Goal: Task Accomplishment & Management: Use online tool/utility

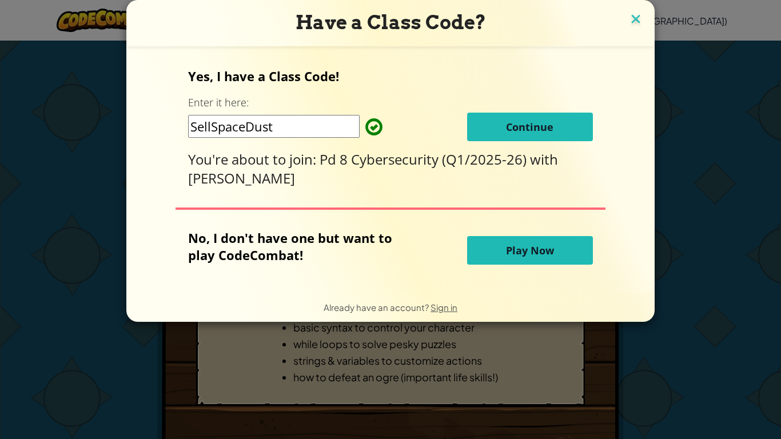
click at [636, 22] on img at bounding box center [635, 19] width 15 height 17
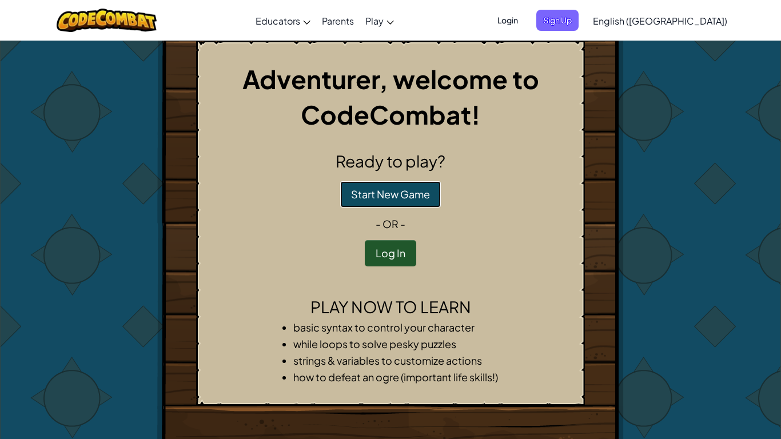
click at [410, 190] on button "Start New Game" at bounding box center [390, 194] width 101 height 26
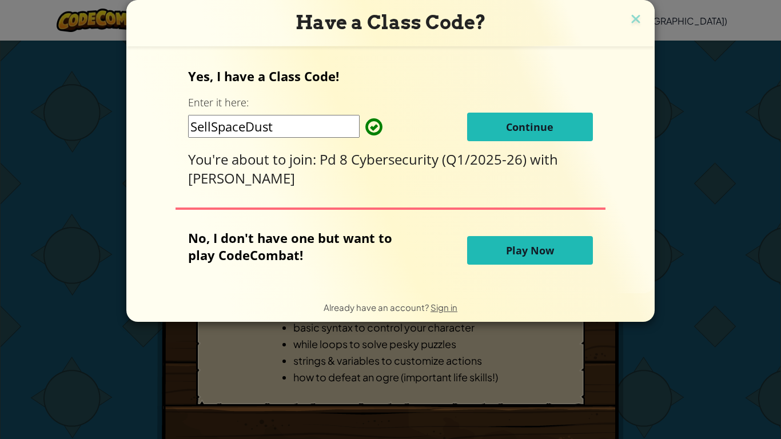
click at [513, 246] on span "Play Now" at bounding box center [530, 250] width 48 height 14
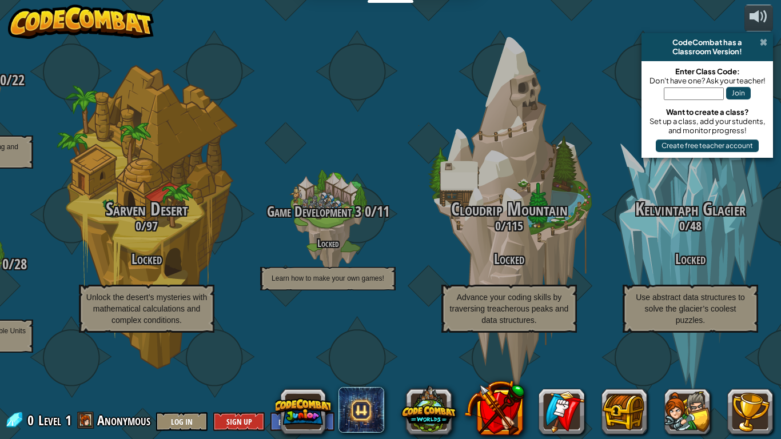
click at [763, 44] on span at bounding box center [763, 42] width 7 height 9
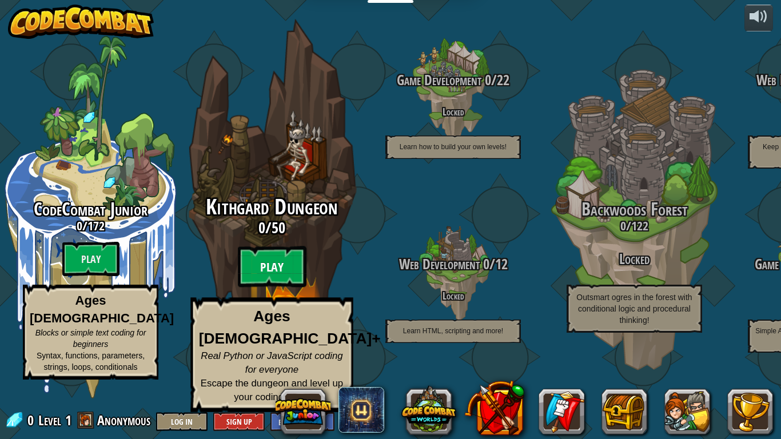
click at [276, 288] on btn "Play" at bounding box center [272, 266] width 69 height 41
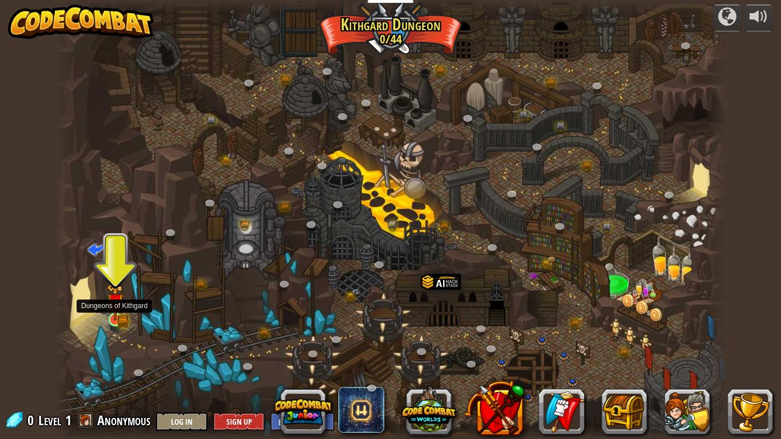
click at [118, 314] on img at bounding box center [115, 302] width 17 height 37
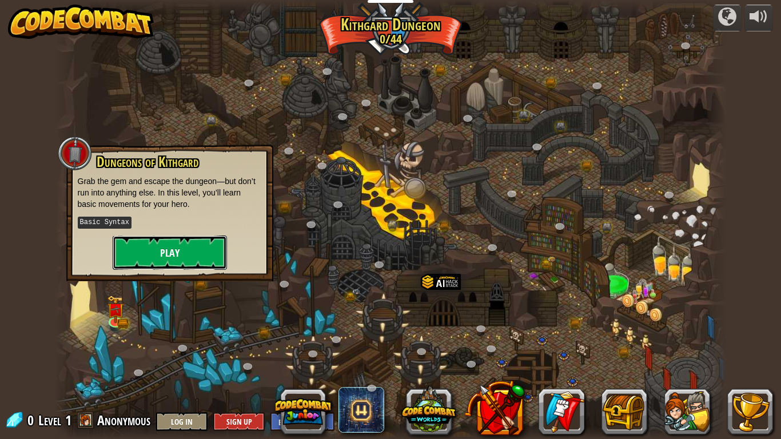
click at [179, 247] on button "Play" at bounding box center [170, 252] width 114 height 34
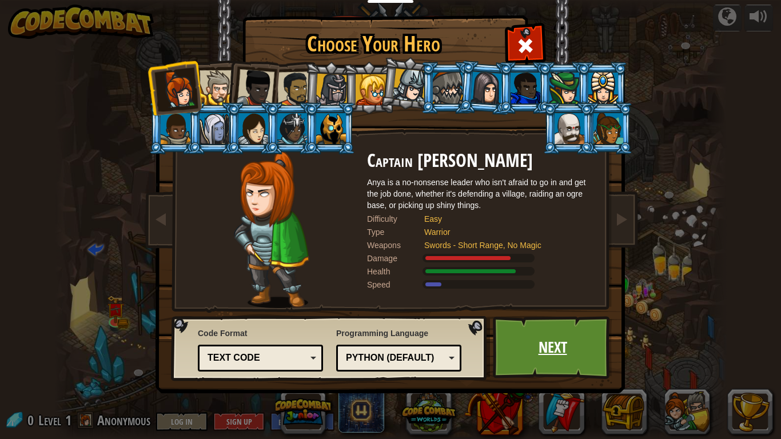
click at [565, 348] on link "Next" at bounding box center [552, 347] width 119 height 63
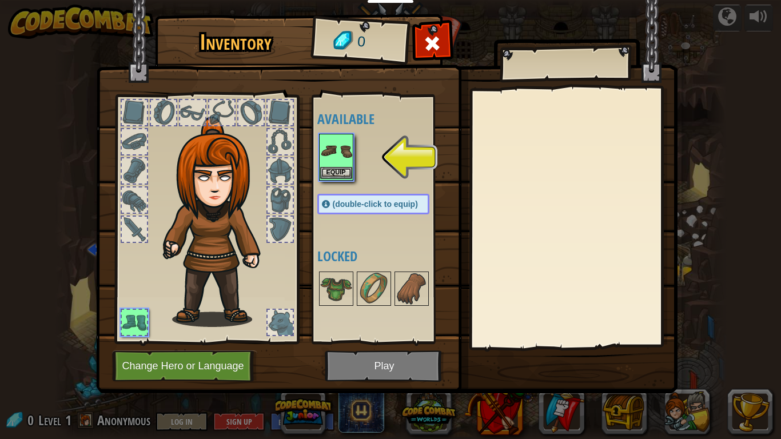
click at [340, 158] on img at bounding box center [336, 151] width 32 height 32
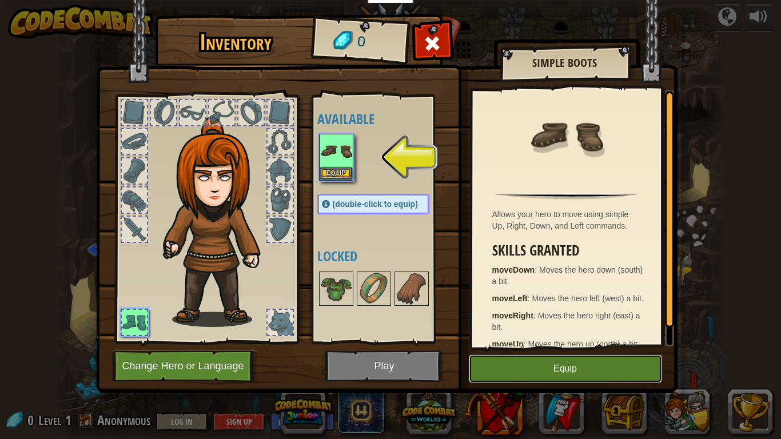
click at [509, 363] on button "Equip" at bounding box center [565, 368] width 193 height 29
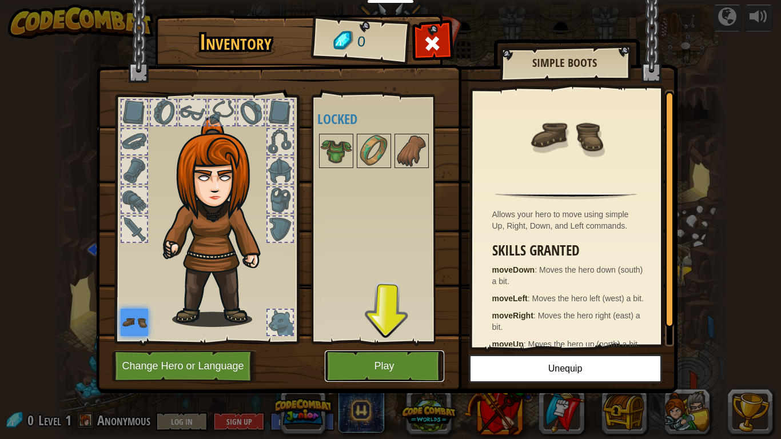
click at [414, 370] on button "Play" at bounding box center [384, 365] width 119 height 31
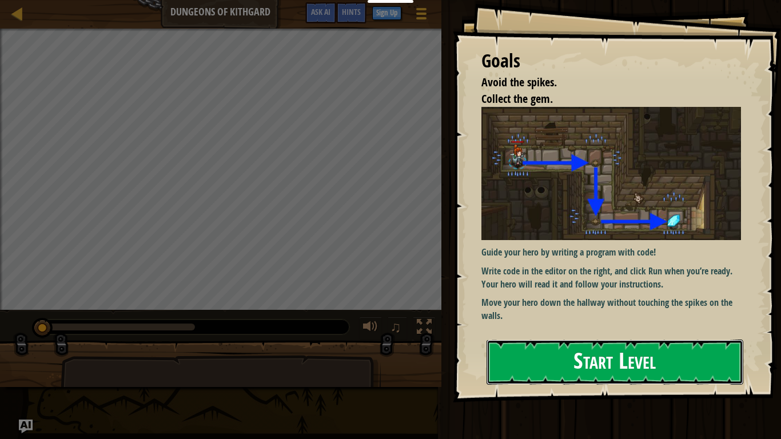
click at [619, 374] on button "Start Level" at bounding box center [614, 362] width 257 height 45
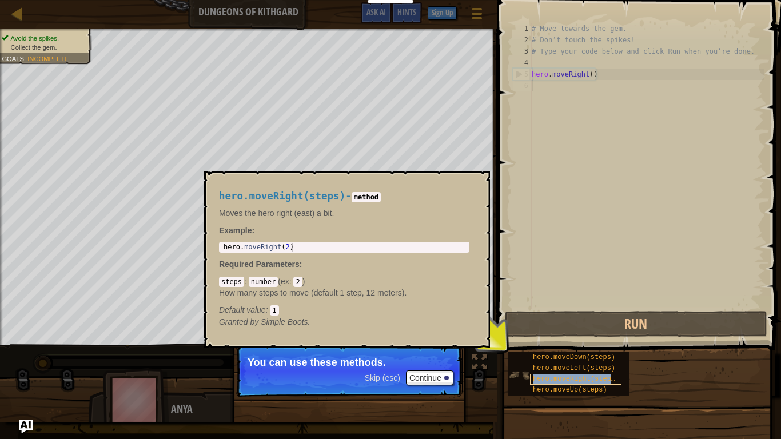
click at [539, 384] on div "hero.moveRight(steps)" at bounding box center [575, 379] width 91 height 11
click at [537, 361] on span "hero.moveDown(steps)" at bounding box center [574, 357] width 82 height 8
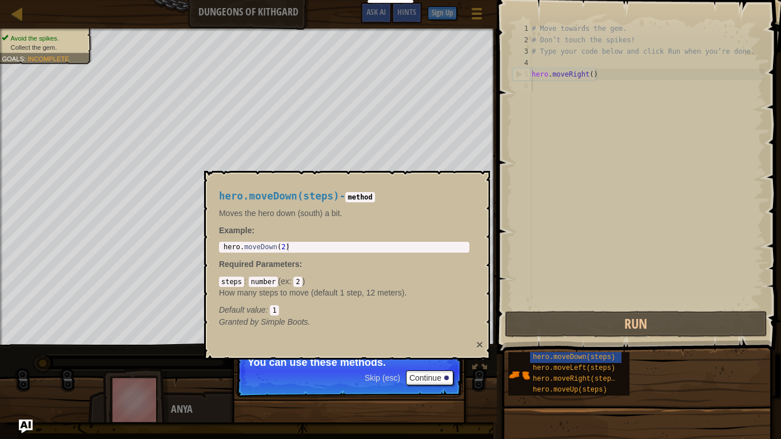
scroll to position [5, 0]
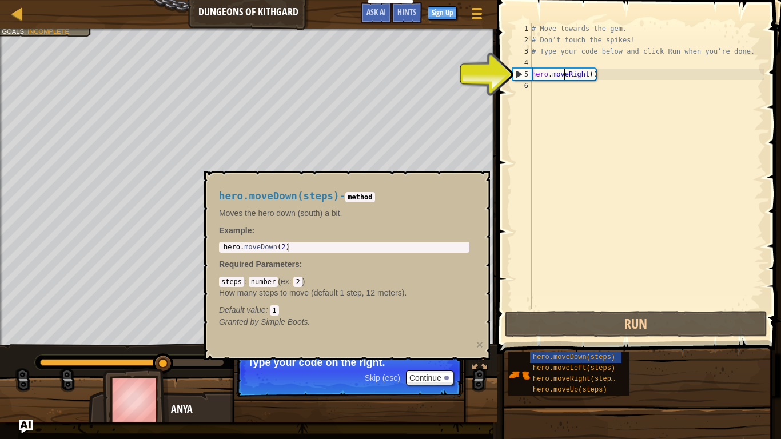
click at [562, 73] on div "# Move towards the gem. # Don’t touch the spikes! # Type your code below and cl…" at bounding box center [646, 177] width 234 height 309
click at [516, 74] on div "5" at bounding box center [522, 74] width 18 height 11
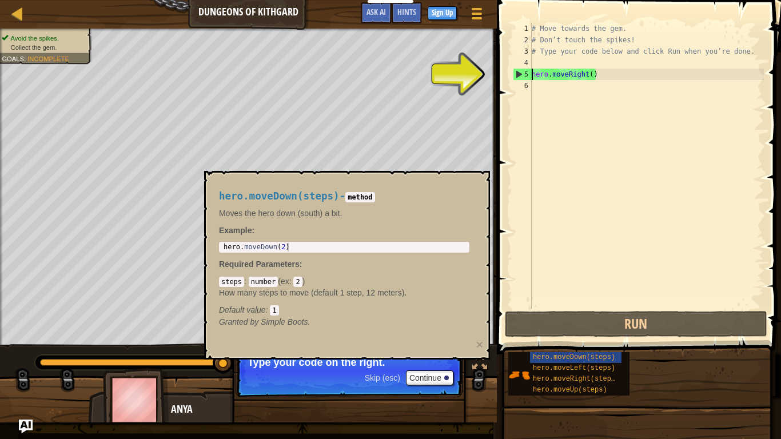
click at [521, 74] on div "5" at bounding box center [522, 74] width 18 height 11
type textarea "hero.moveRight()"
click at [553, 74] on div "# Move towards the gem. # Don’t touch the spikes! # Type your code below and cl…" at bounding box center [646, 177] width 234 height 309
click at [600, 78] on div "# Move towards the gem. # Don’t touch the spikes! # Type your code below and cl…" at bounding box center [646, 177] width 234 height 309
click at [599, 87] on div "# Move towards the gem. # Don’t touch the spikes! # Type your code below and cl…" at bounding box center [646, 177] width 234 height 309
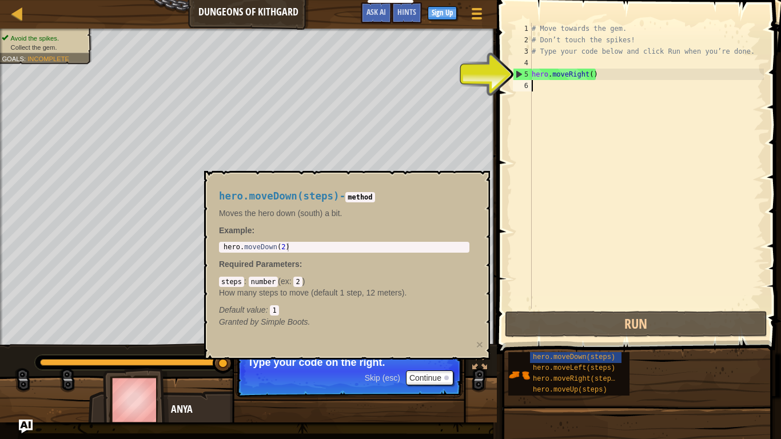
click at [605, 73] on div "# Move towards the gem. # Don’t touch the spikes! # Type your code below and cl…" at bounding box center [646, 177] width 234 height 309
click at [605, 72] on div "# Move towards the gem. # Don’t touch the spikes! # Type your code below and cl…" at bounding box center [646, 177] width 234 height 309
click at [585, 77] on div "# Move towards the gem. # Don’t touch the spikes! # Type your code below and cl…" at bounding box center [646, 177] width 234 height 309
click at [586, 77] on div "# Move towards the gem. # Don’t touch the spikes! # Type your code below and cl…" at bounding box center [646, 177] width 234 height 309
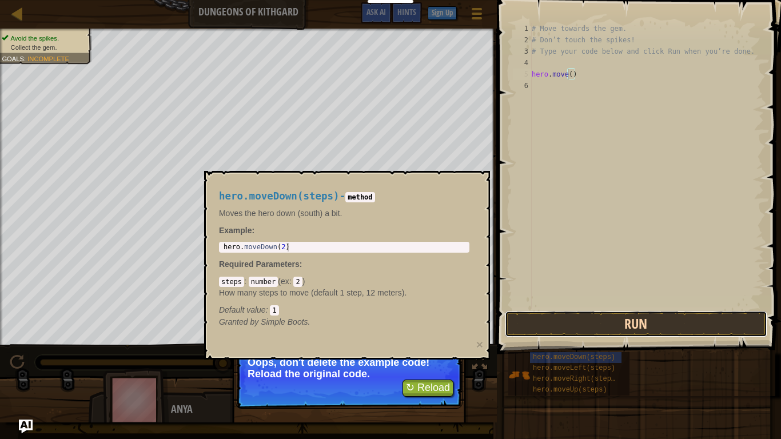
click at [593, 316] on button "Run" at bounding box center [636, 324] width 262 height 26
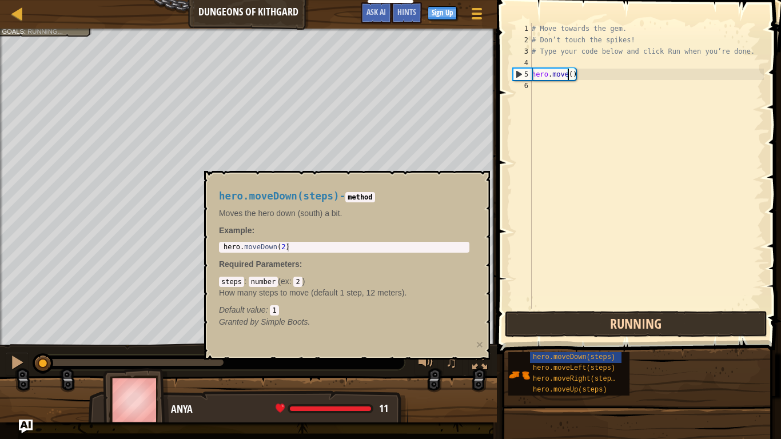
scroll to position [5, 5]
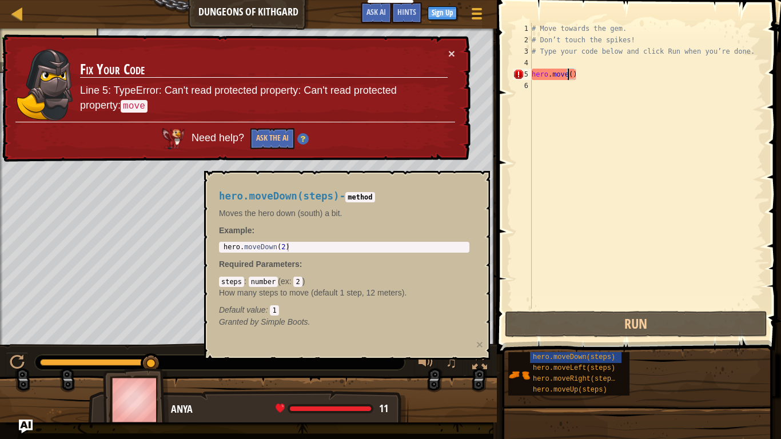
click at [569, 77] on div "# Move towards the gem. # Don’t touch the spikes! # Type your code below and cl…" at bounding box center [646, 177] width 234 height 309
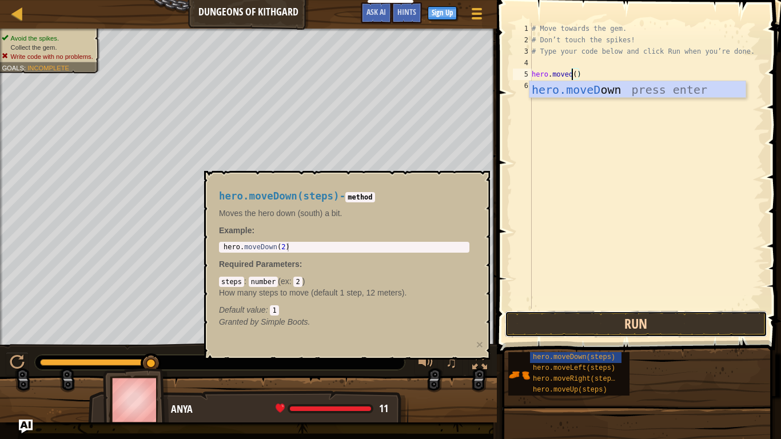
click at [563, 329] on button "Run" at bounding box center [636, 324] width 262 height 26
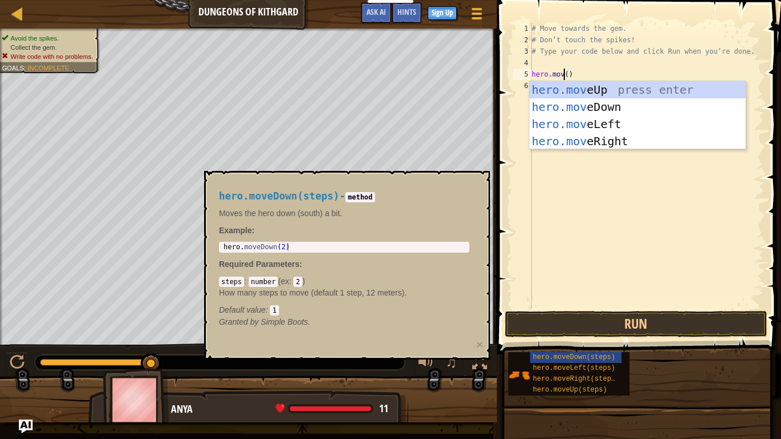
scroll to position [5, 5]
click at [633, 141] on div "hero.move Up press enter hero.move Down press enter hero.move Left press enter …" at bounding box center [637, 132] width 216 height 103
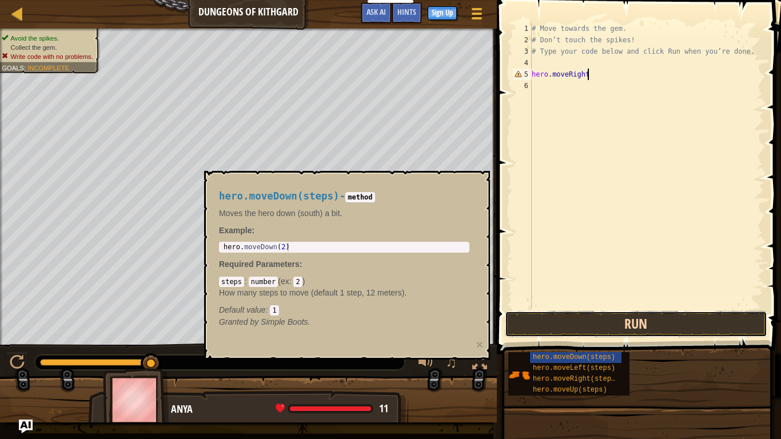
click at [666, 317] on button "Run" at bounding box center [636, 324] width 262 height 26
click at [676, 328] on button "Run" at bounding box center [636, 324] width 262 height 26
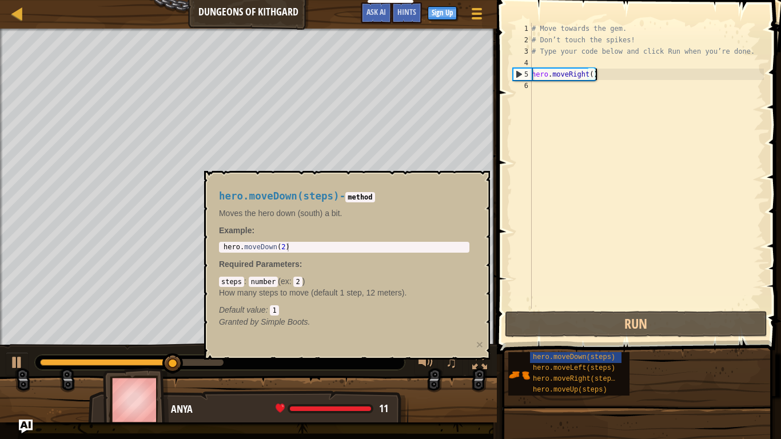
click at [584, 73] on div "# Move towards the gem. # Don’t touch the spikes! # Type your code below and cl…" at bounding box center [646, 177] width 234 height 309
click at [586, 77] on div "# Move towards the gem. # Don’t touch the spikes! # Type your code below and cl…" at bounding box center [646, 177] width 234 height 309
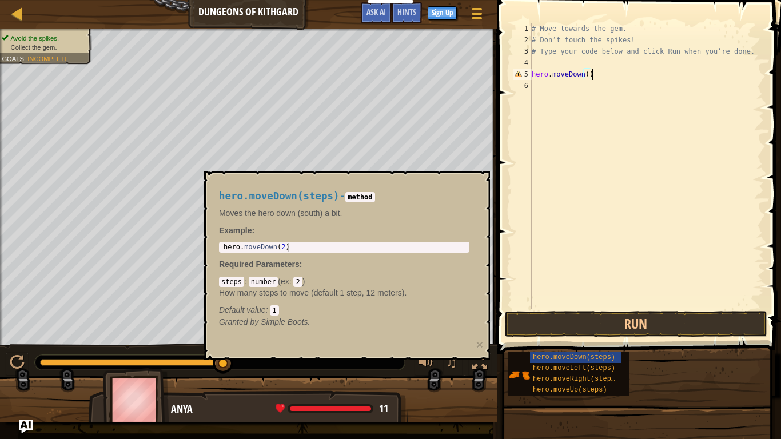
scroll to position [5, 8]
click at [701, 325] on button "Run" at bounding box center [636, 324] width 262 height 26
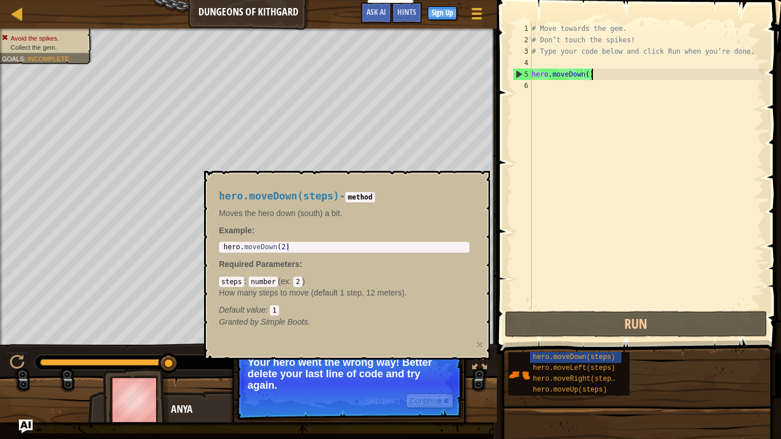
click at [340, 371] on p "Your hero went the wrong way! Better delete your last line of code and try agai…" at bounding box center [349, 374] width 203 height 34
click at [418, 397] on button "Continue" at bounding box center [429, 400] width 47 height 15
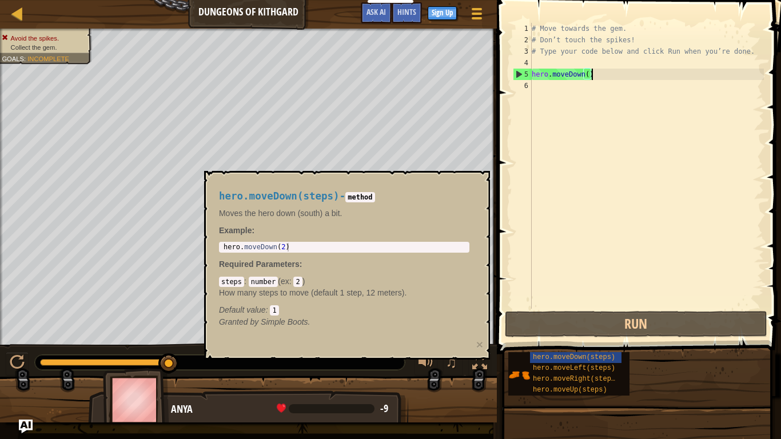
click at [582, 77] on div "# Move towards the gem. # Don’t touch the spikes! # Type your code below and cl…" at bounding box center [646, 177] width 234 height 309
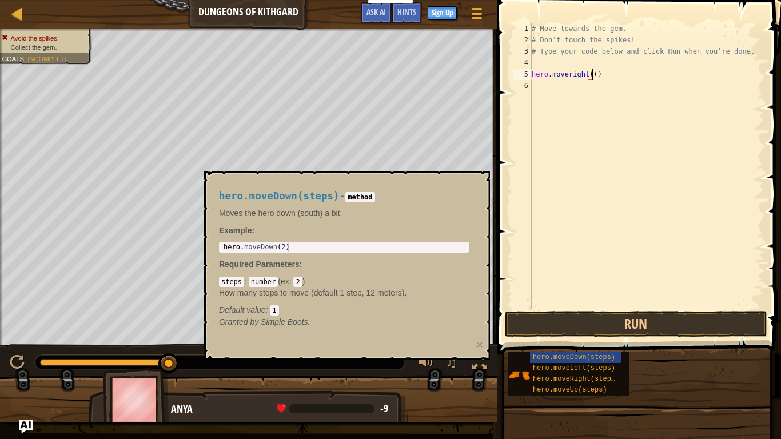
type textarea "hero.moveright()()"
click at [609, 81] on div "# Move towards the gem. # Don’t touch the spikes! # Type your code below and cl…" at bounding box center [646, 177] width 234 height 309
click at [608, 77] on div "# Move towards the gem. # Don’t touch the spikes! # Type your code below and cl…" at bounding box center [646, 177] width 234 height 309
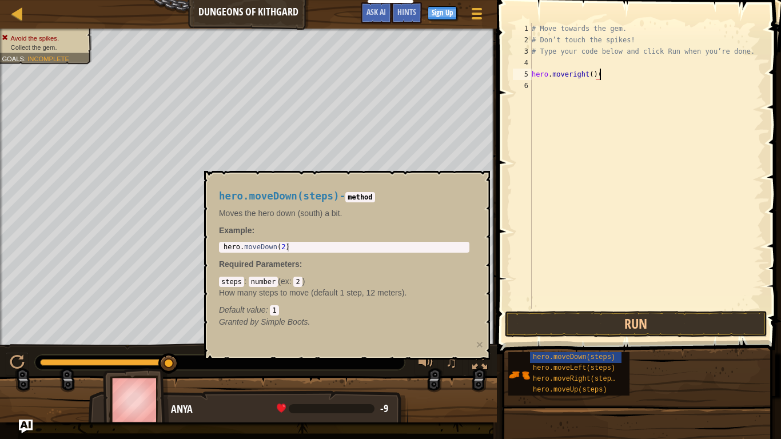
type textarea "hero.moveright()"
click at [618, 93] on div "# Move towards the gem. # Don’t touch the spikes! # Type your code below and cl…" at bounding box center [646, 177] width 234 height 309
type textarea "h"
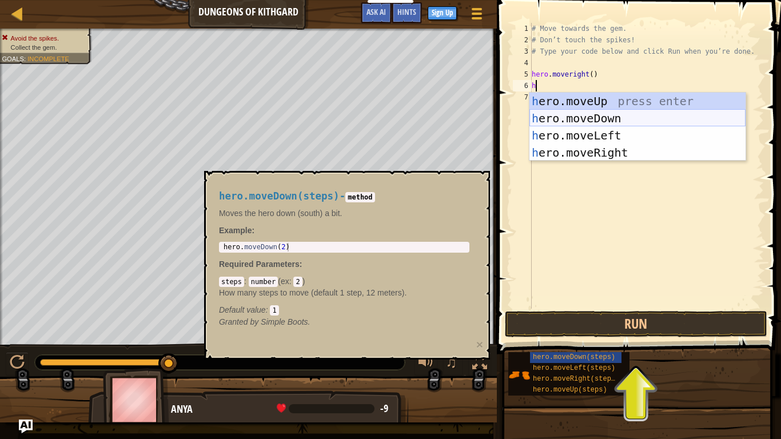
click at [650, 113] on div "h ero.moveUp press enter h ero.moveDown press enter h ero.moveLeft press enter …" at bounding box center [637, 144] width 216 height 103
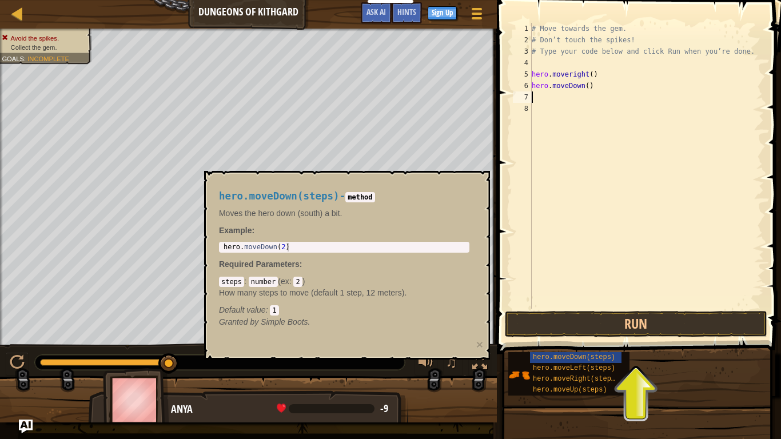
type textarea "H"
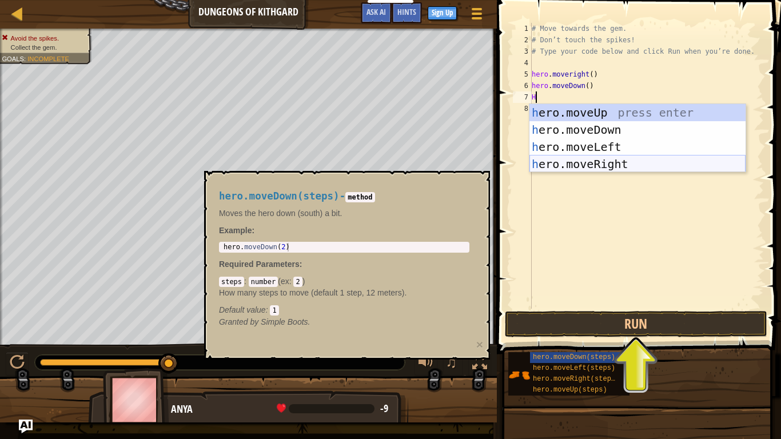
click at [658, 161] on div "h ero.moveUp press enter h ero.moveDown press enter h ero.moveLeft press enter …" at bounding box center [637, 155] width 216 height 103
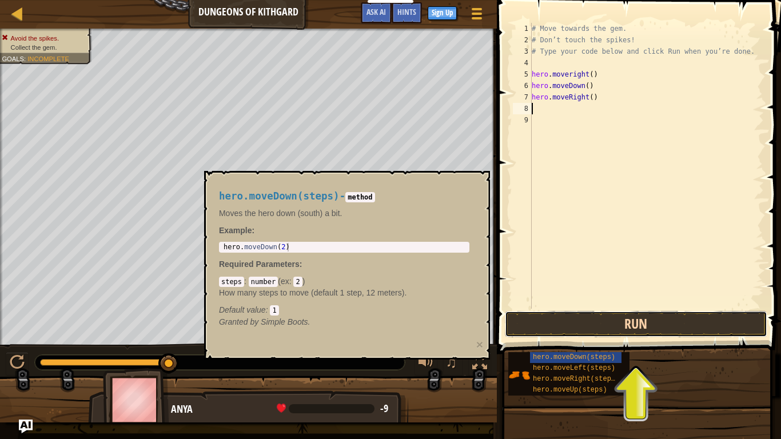
click at [666, 321] on button "Run" at bounding box center [636, 324] width 262 height 26
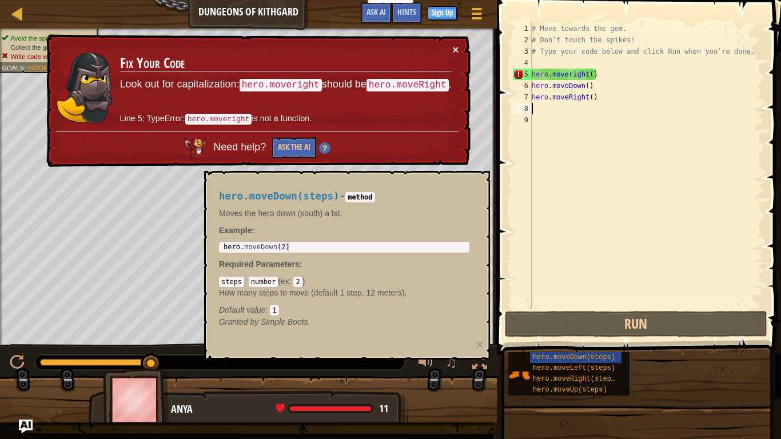
click at [619, 98] on div "# Move towards the gem. # Don’t touch the spikes! # Type your code below and cl…" at bounding box center [646, 177] width 234 height 309
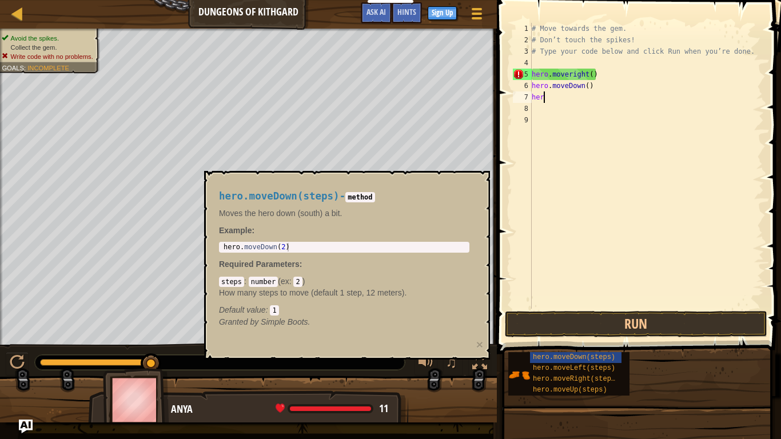
type textarea "h"
click at [664, 80] on div "# Move towards the gem. # Don’t touch the spikes! # Type your code below and cl…" at bounding box center [646, 177] width 234 height 309
click at [636, 70] on div "# Move towards the gem. # Don’t touch the spikes! # Type your code below and cl…" at bounding box center [646, 177] width 234 height 309
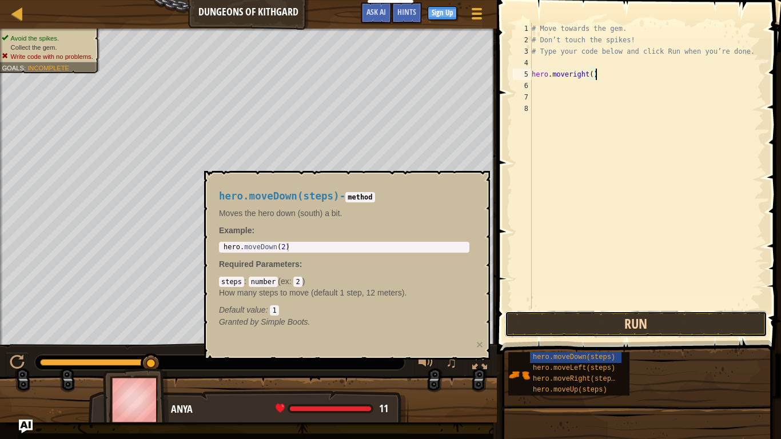
click at [664, 325] on button "Run" at bounding box center [636, 324] width 262 height 26
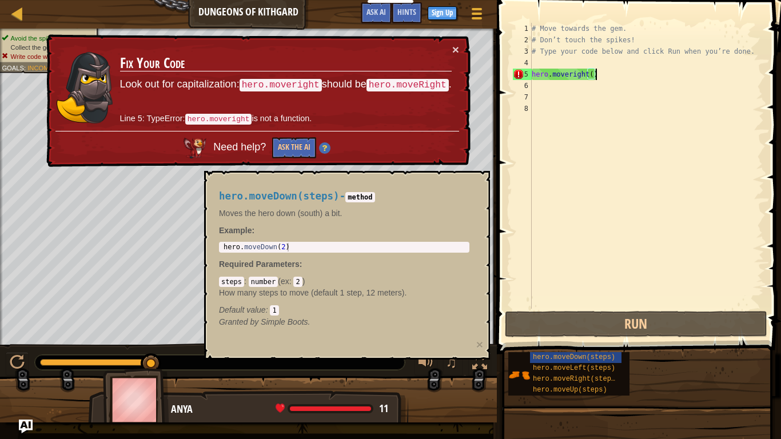
click at [569, 78] on div "# Move towards the gem. # Don’t touch the spikes! # Type your code below and cl…" at bounding box center [646, 177] width 234 height 309
click at [572, 76] on div "# Move towards the gem. # Don’t touch the spikes! # Type your code below and cl…" at bounding box center [646, 177] width 234 height 309
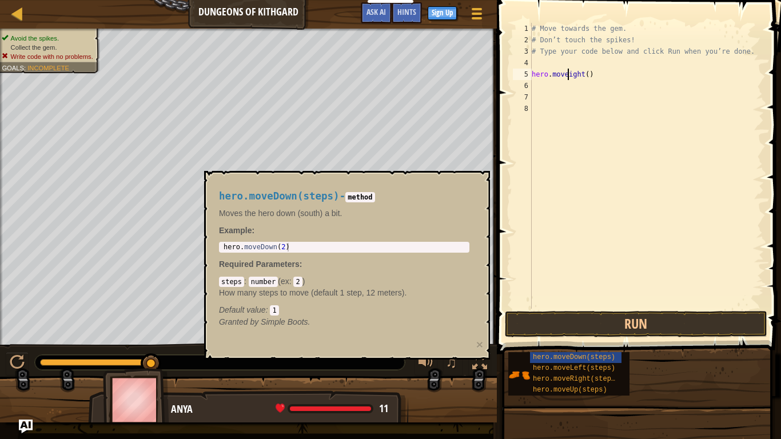
scroll to position [5, 6]
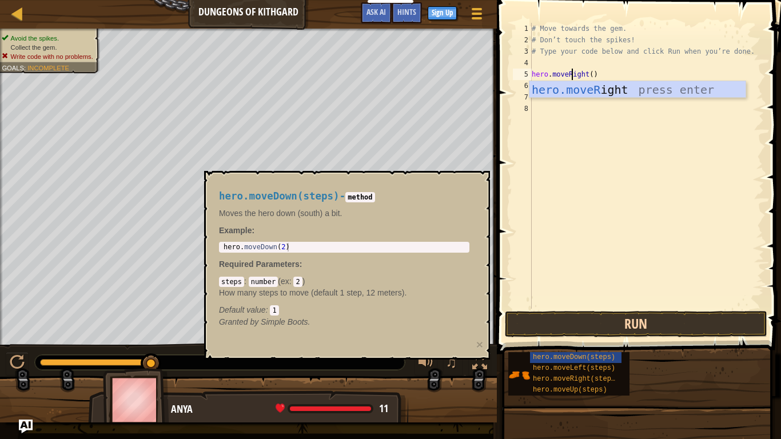
type textarea "hero.moveRight()"
click at [590, 314] on button "Run" at bounding box center [636, 324] width 262 height 26
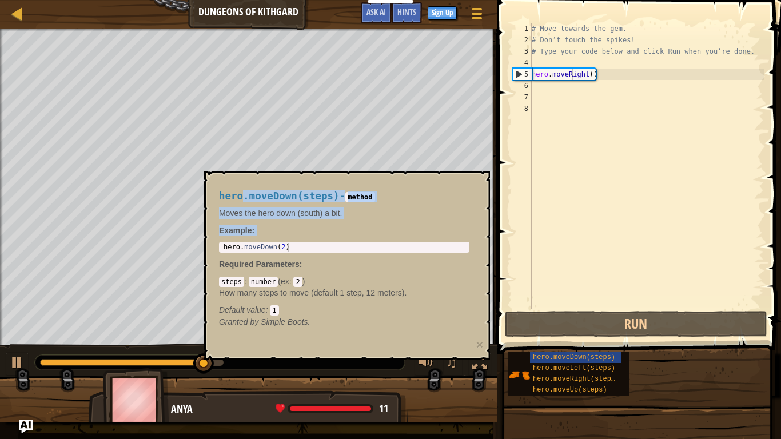
drag, startPoint x: 242, startPoint y: 181, endPoint x: 370, endPoint y: 249, distance: 145.0
click at [370, 249] on div "hero.moveDown(steps) - method Moves the hero down (south) a bit. Example : 1 he…" at bounding box center [344, 259] width 266 height 158
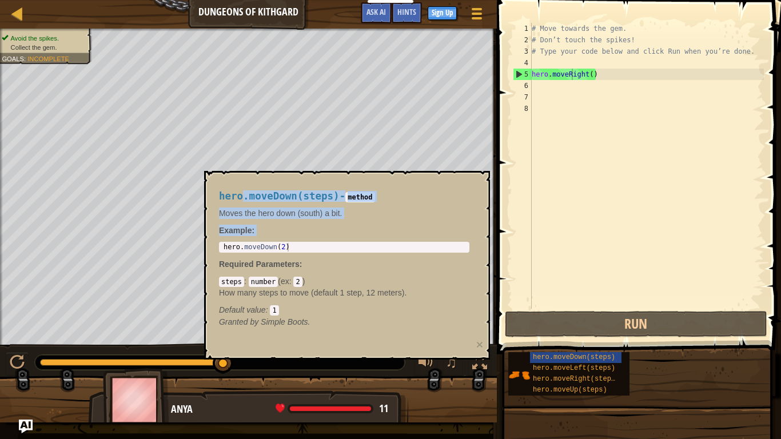
click at [371, 293] on p "How many steps to move (default 1 step, 12 meters)." at bounding box center [344, 292] width 250 height 11
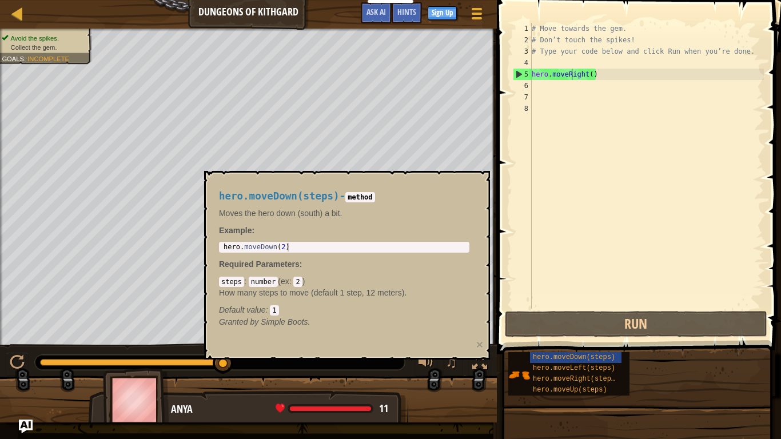
click at [371, 293] on p "How many steps to move (default 1 step, 12 meters)." at bounding box center [344, 292] width 250 height 11
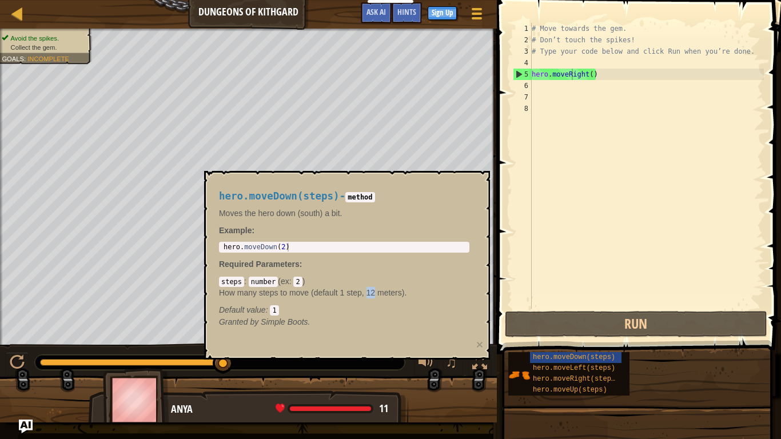
type textarea "hero.moveDown(2)"
click at [388, 249] on div "hero . moveDown ( 2 )" at bounding box center [344, 256] width 246 height 26
click at [374, 197] on code "method" at bounding box center [359, 197] width 29 height 10
click at [576, 85] on div "# Move towards the gem. # Don’t touch the spikes! # Type your code below and cl…" at bounding box center [646, 177] width 234 height 309
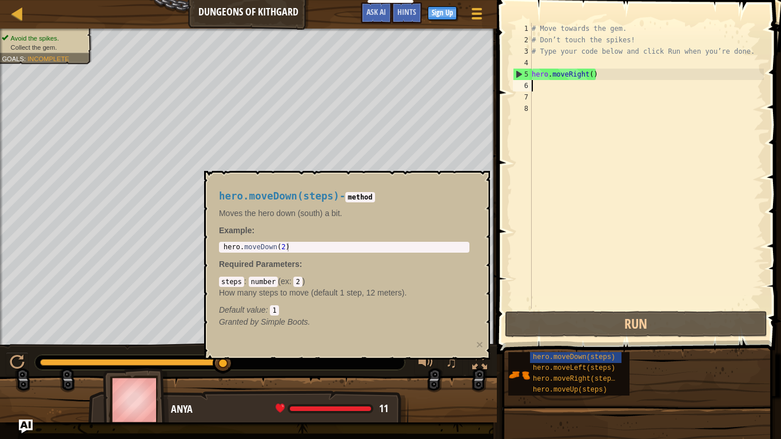
type textarea "H"
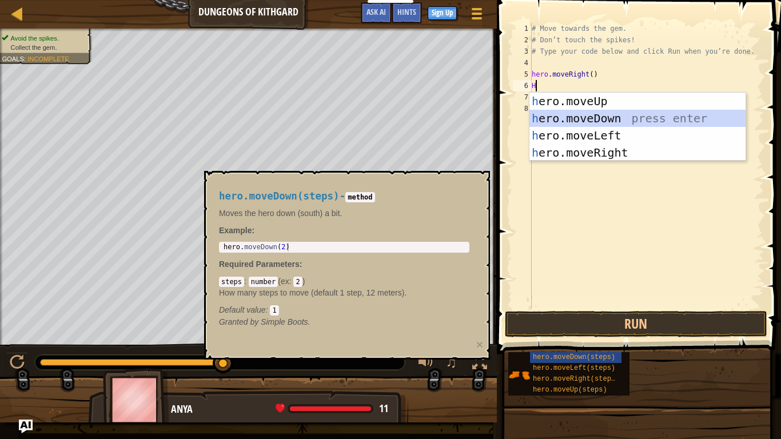
click at [630, 117] on div "h ero.moveUp press enter h ero.moveDown press enter h ero.moveLeft press enter …" at bounding box center [637, 144] width 216 height 103
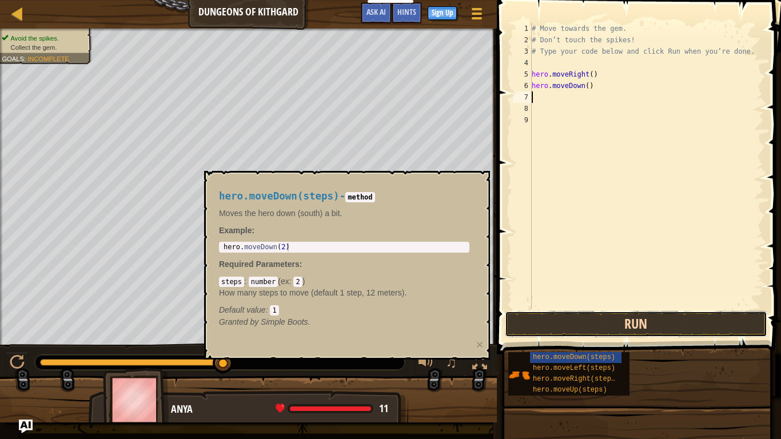
click at [600, 320] on button "Run" at bounding box center [636, 324] width 262 height 26
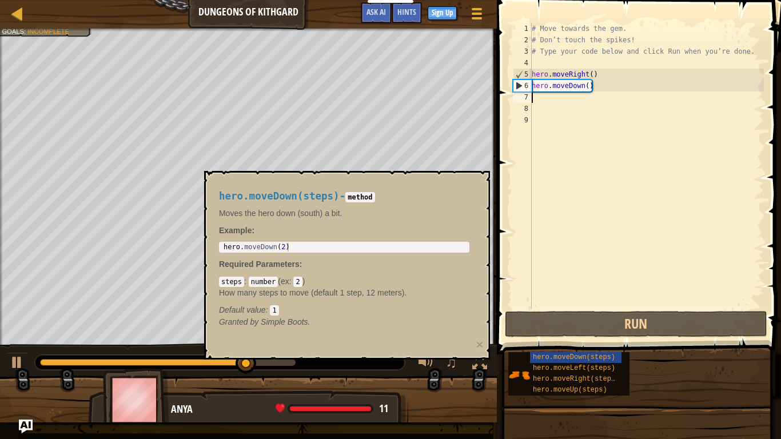
type textarea "h"
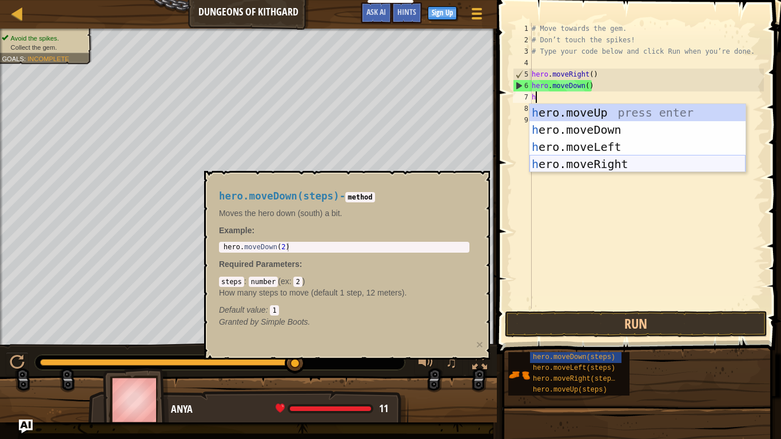
click at [617, 162] on div "h ero.moveUp press enter h ero.moveDown press enter h ero.moveLeft press enter …" at bounding box center [637, 155] width 216 height 103
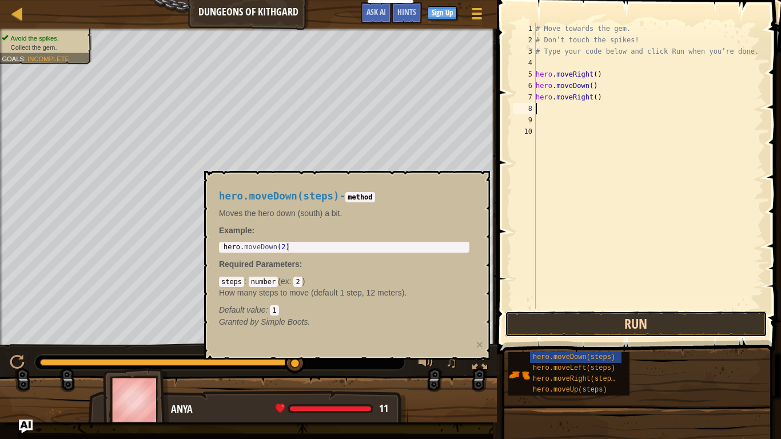
click at [632, 323] on button "Run" at bounding box center [636, 324] width 262 height 26
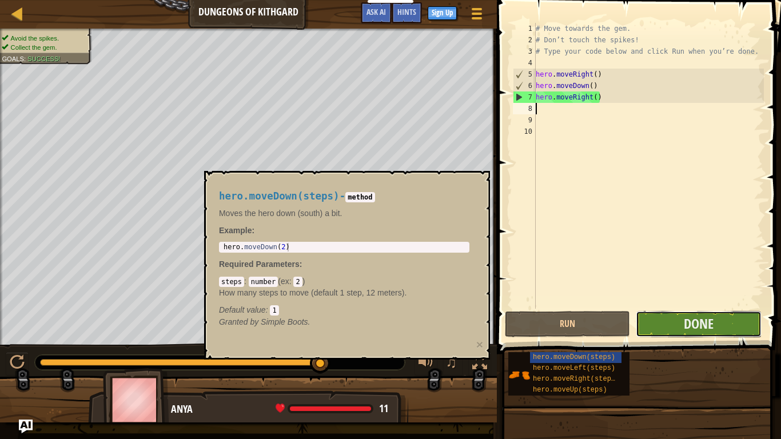
click at [667, 316] on button "Done" at bounding box center [698, 324] width 125 height 26
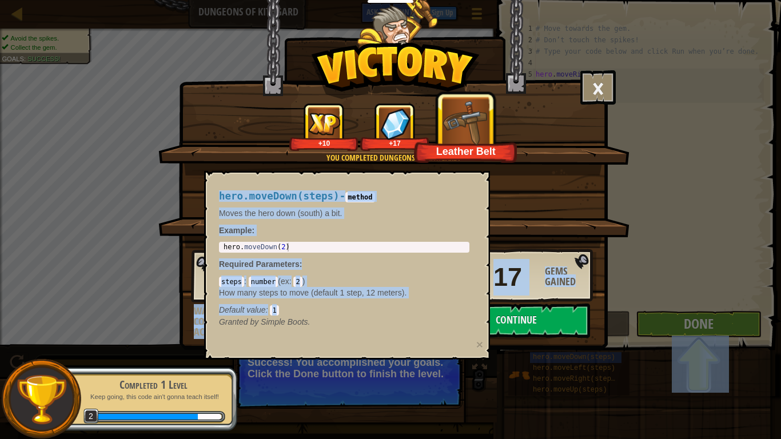
drag, startPoint x: 288, startPoint y: 315, endPoint x: 144, endPoint y: 203, distance: 182.1
click at [144, 1] on body "Educators Create Free Account School & District Solutions Teacher Toolkit Previ…" at bounding box center [390, 0] width 781 height 1
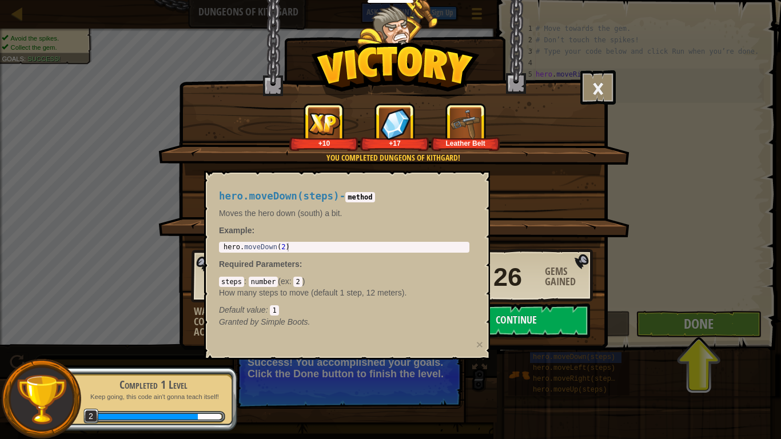
click at [93, 246] on div "× Well done, hero. You’re building the strength to escape [PERSON_NAME]. How fu…" at bounding box center [390, 219] width 781 height 439
click at [526, 331] on button "Continue" at bounding box center [515, 321] width 147 height 34
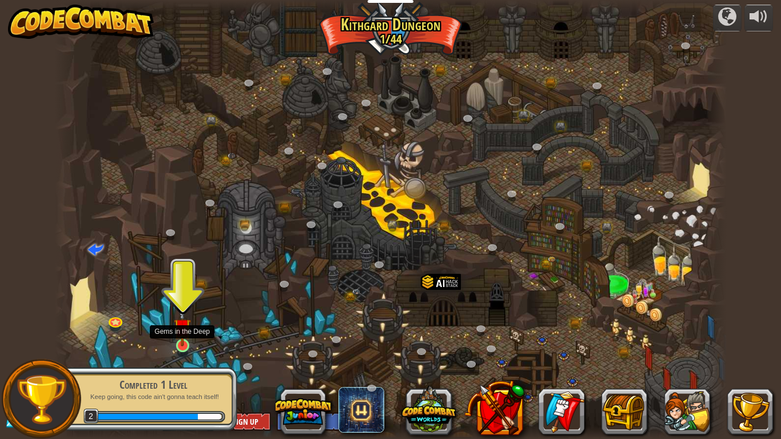
click at [181, 346] on img at bounding box center [182, 327] width 17 height 39
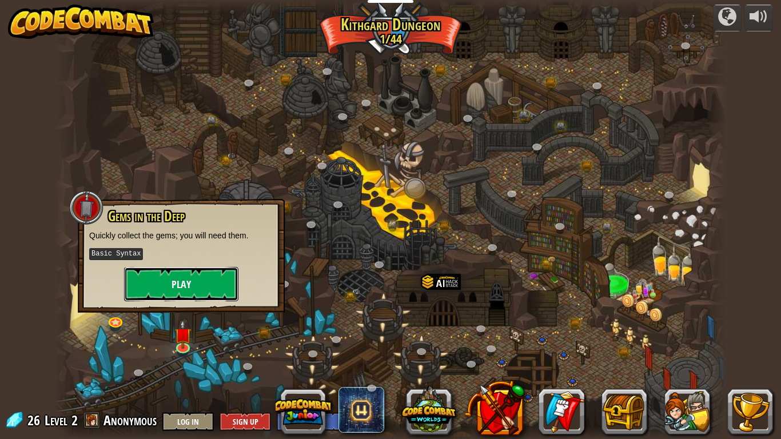
click at [199, 289] on button "Play" at bounding box center [181, 284] width 114 height 34
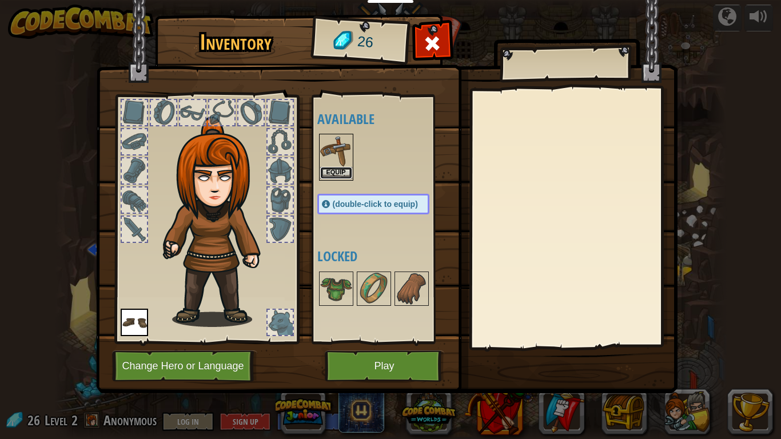
click at [329, 170] on button "Equip" at bounding box center [336, 173] width 32 height 12
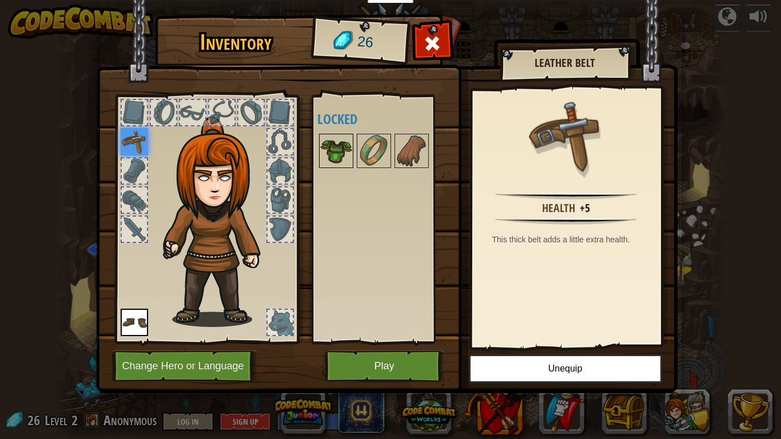
click at [345, 147] on img at bounding box center [336, 151] width 32 height 32
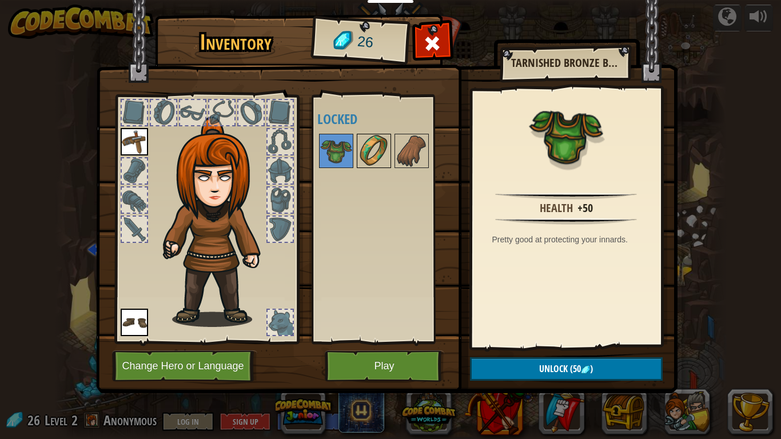
click at [378, 155] on img at bounding box center [374, 151] width 32 height 32
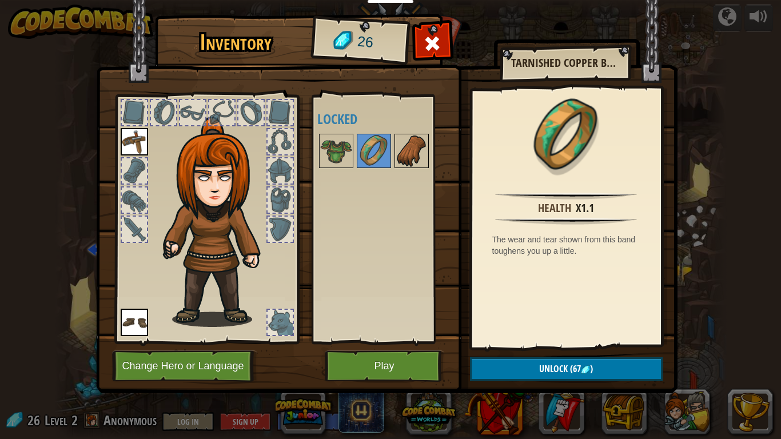
click at [404, 155] on img at bounding box center [412, 151] width 32 height 32
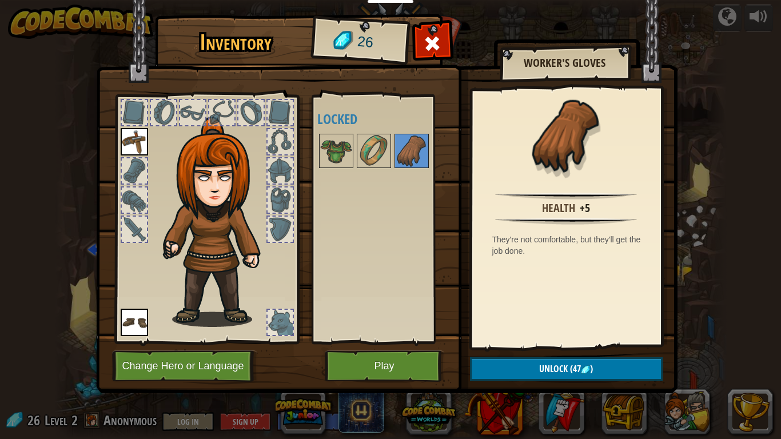
click at [284, 315] on div at bounding box center [280, 322] width 25 height 25
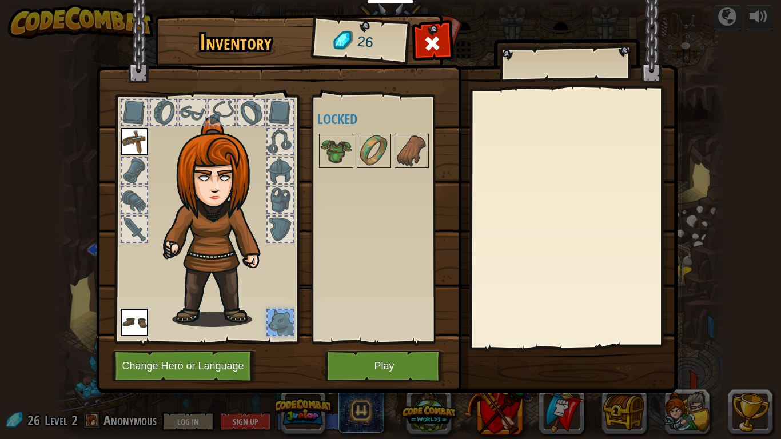
click at [280, 196] on div at bounding box center [280, 199] width 25 height 25
click at [132, 158] on div at bounding box center [134, 170] width 25 height 25
click at [421, 366] on button "Play" at bounding box center [384, 365] width 119 height 31
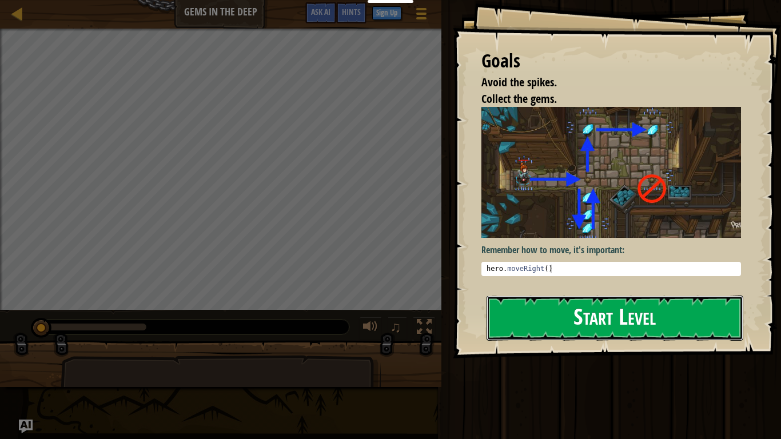
click at [626, 304] on button "Start Level" at bounding box center [614, 318] width 257 height 45
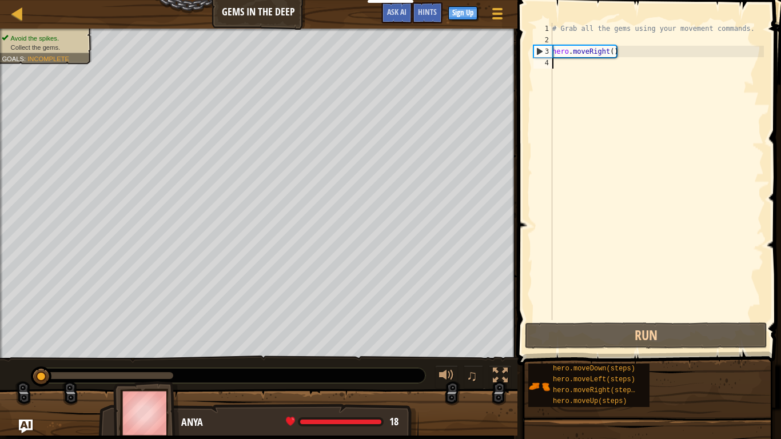
type textarea "h"
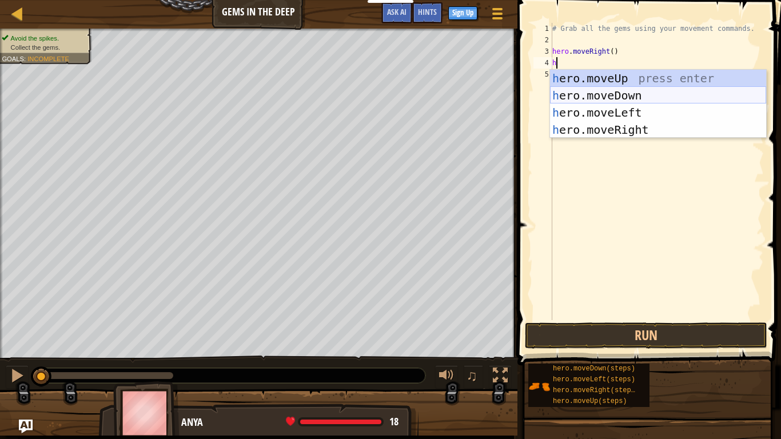
click at [653, 98] on div "h ero.moveUp press enter h ero.moveDown press enter h ero.moveLeft press enter …" at bounding box center [658, 121] width 216 height 103
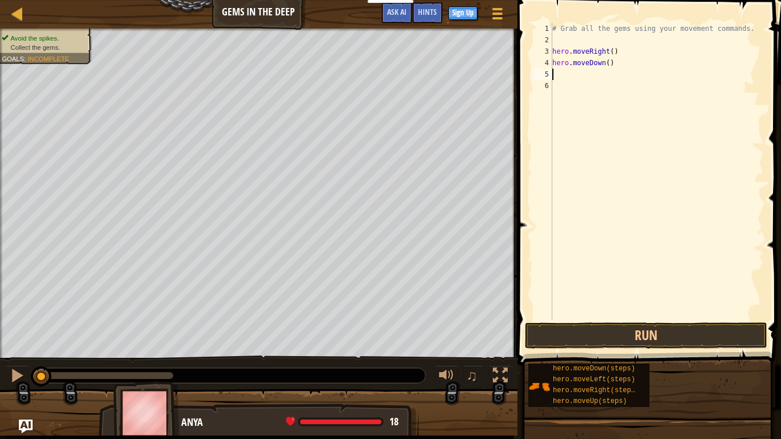
type textarea "h"
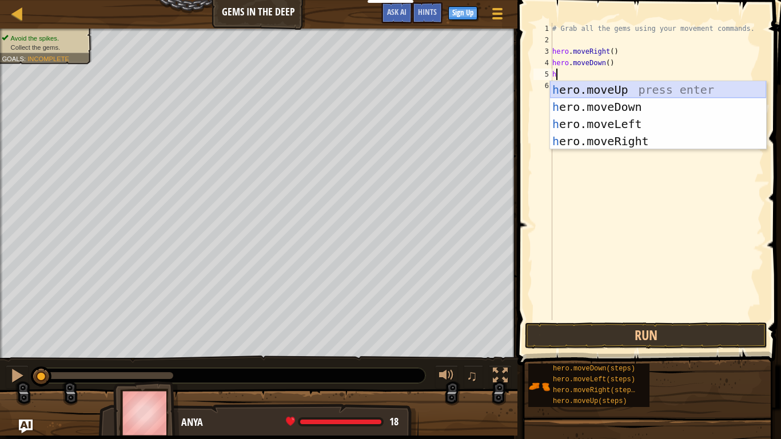
click at [642, 85] on div "h ero.moveUp press enter h ero.moveDown press enter h ero.moveLeft press enter …" at bounding box center [658, 132] width 216 height 103
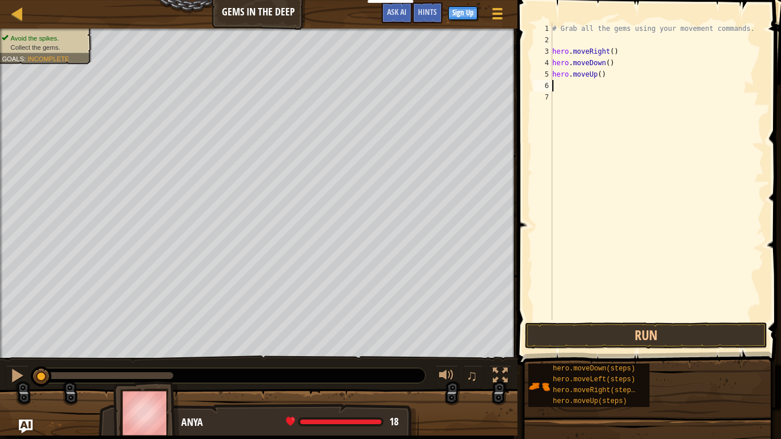
type textarea "h"
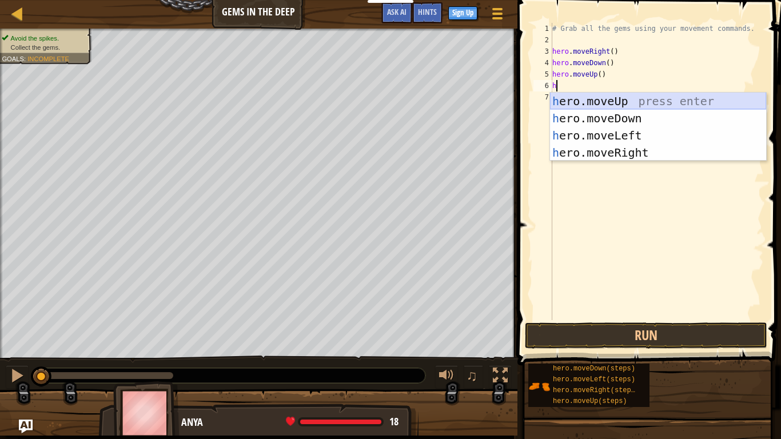
click at [646, 102] on div "h ero.moveUp press enter h ero.moveDown press enter h ero.moveLeft press enter …" at bounding box center [658, 144] width 216 height 103
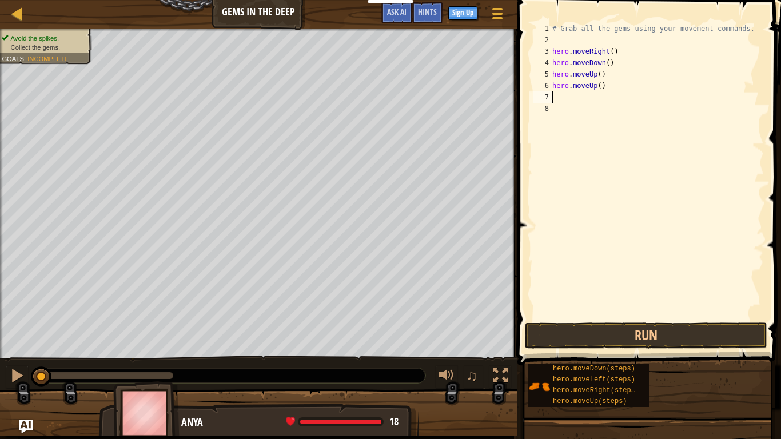
type textarea "h"
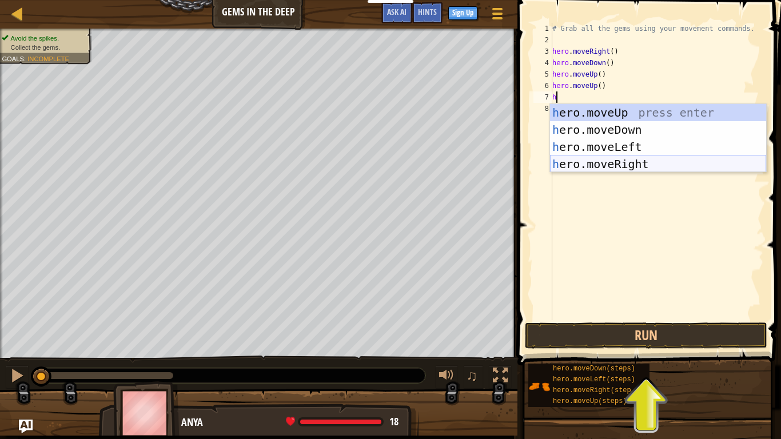
click at [663, 159] on div "h ero.moveUp press enter h ero.moveDown press enter h ero.moveLeft press enter …" at bounding box center [658, 155] width 216 height 103
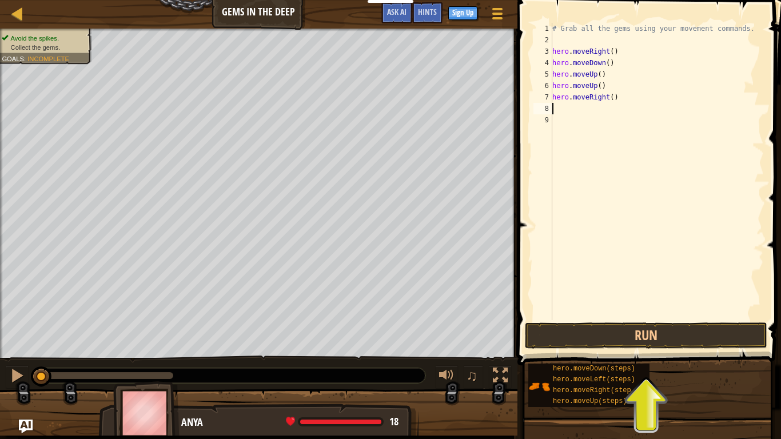
type textarea "h"
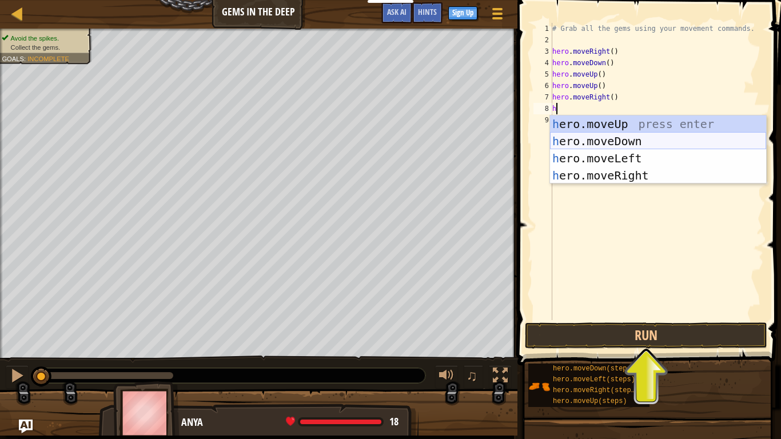
click at [650, 144] on div "h ero.moveUp press enter h ero.moveDown press enter h ero.moveLeft press enter …" at bounding box center [658, 166] width 216 height 103
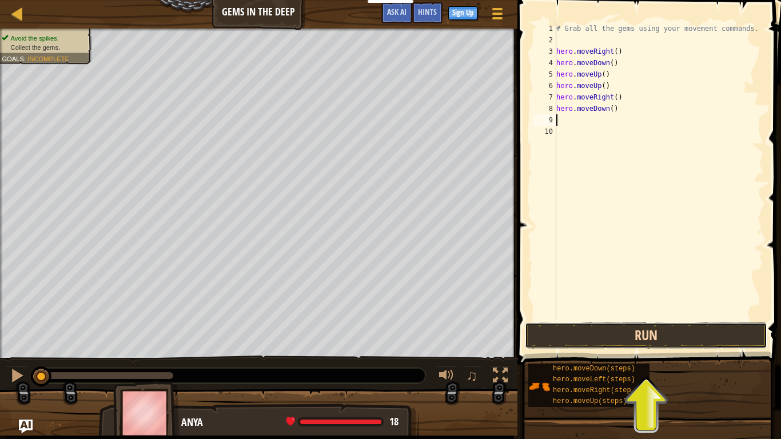
click at [661, 328] on button "Run" at bounding box center [646, 335] width 242 height 26
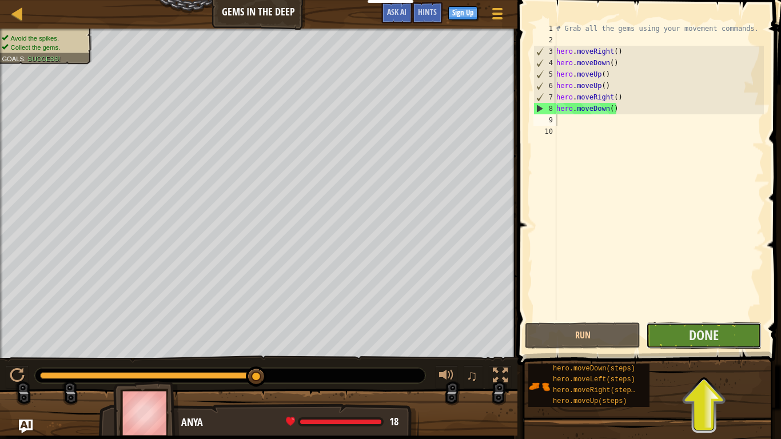
click at [685, 341] on button "Done" at bounding box center [703, 335] width 115 height 26
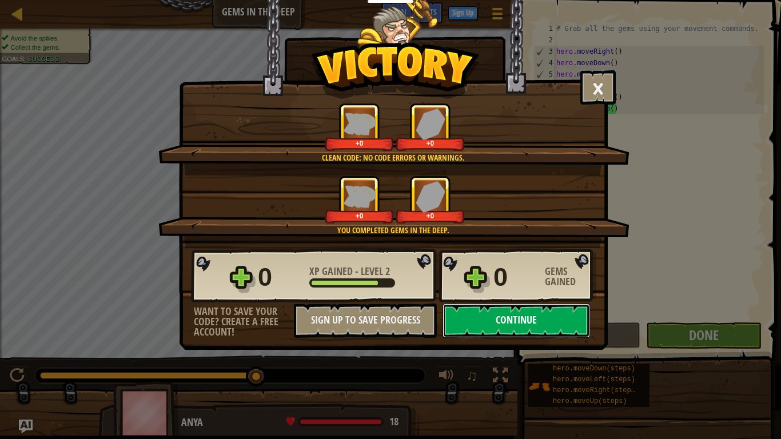
click at [567, 324] on button "Continue" at bounding box center [515, 321] width 147 height 34
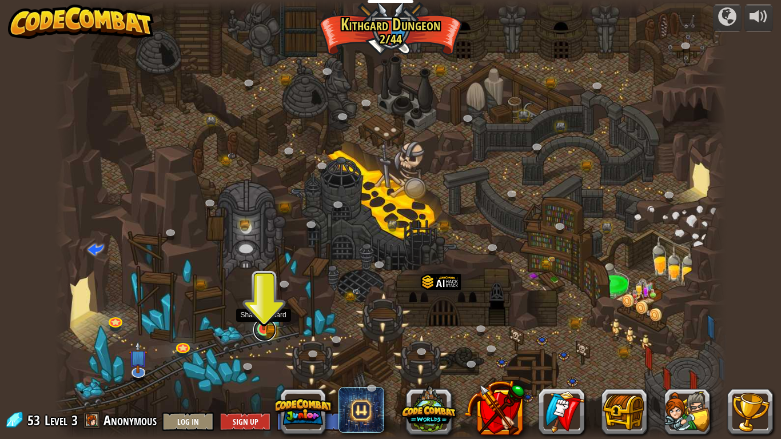
click at [265, 332] on link at bounding box center [264, 329] width 23 height 23
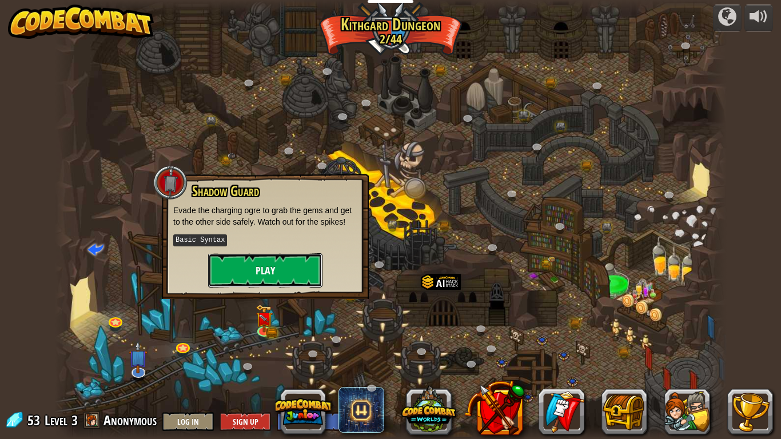
click at [286, 285] on button "Play" at bounding box center [265, 270] width 114 height 34
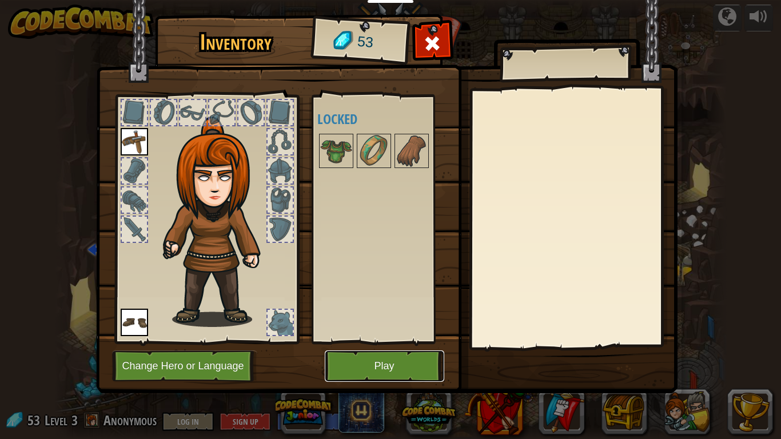
click at [381, 363] on button "Play" at bounding box center [384, 365] width 119 height 31
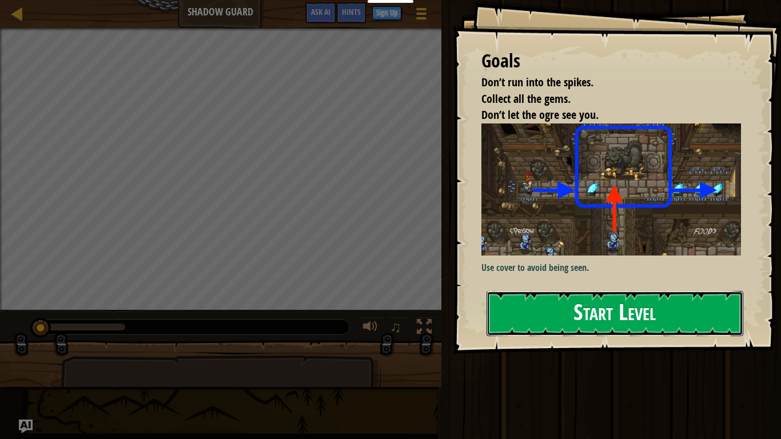
click at [566, 302] on button "Start Level" at bounding box center [614, 313] width 257 height 45
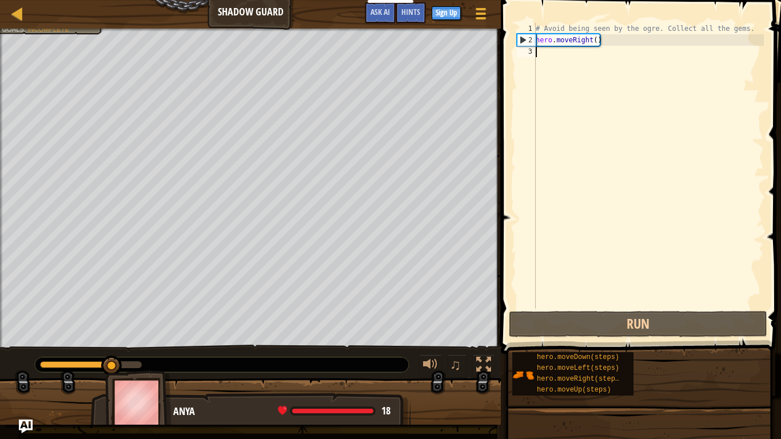
type textarea "h"
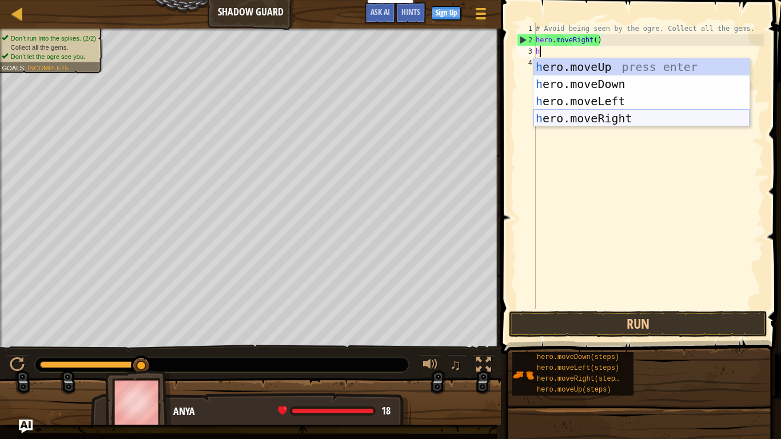
click at [631, 115] on div "h ero.moveUp press enter h ero.moveDown press enter h ero.moveLeft press enter …" at bounding box center [641, 109] width 216 height 103
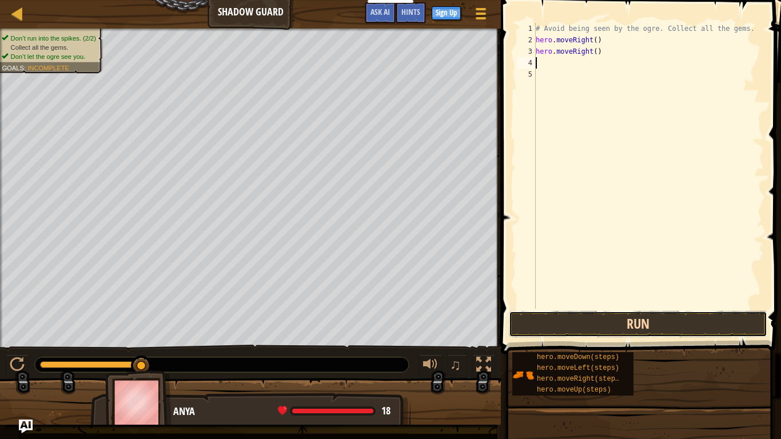
click at [640, 332] on button "Run" at bounding box center [638, 324] width 258 height 26
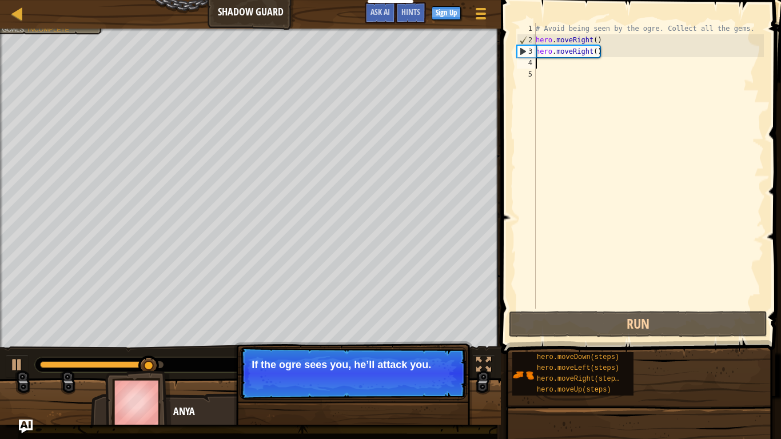
click at [565, 67] on div "# Avoid being seen by the ogre. Collect all the gems. hero . moveRight ( ) hero…" at bounding box center [648, 177] width 230 height 309
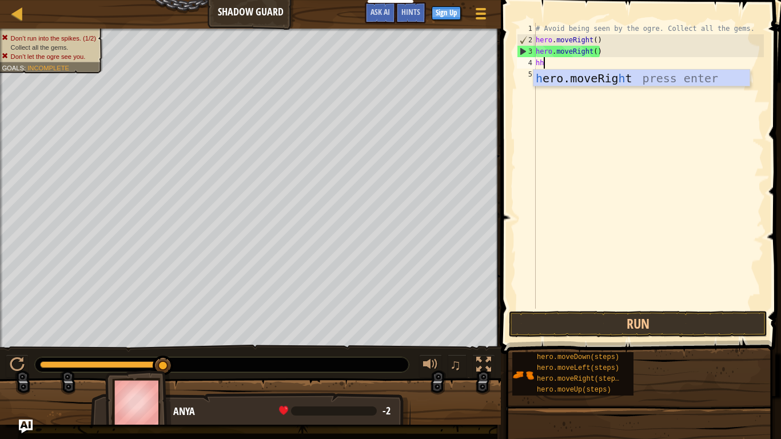
scroll to position [5, 1]
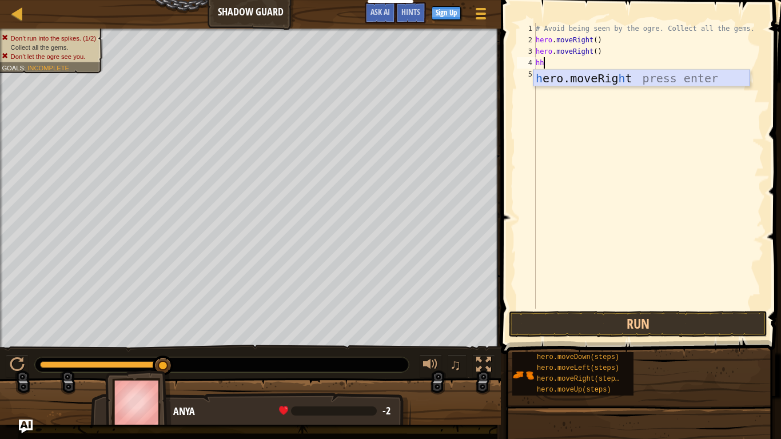
type textarea "h"
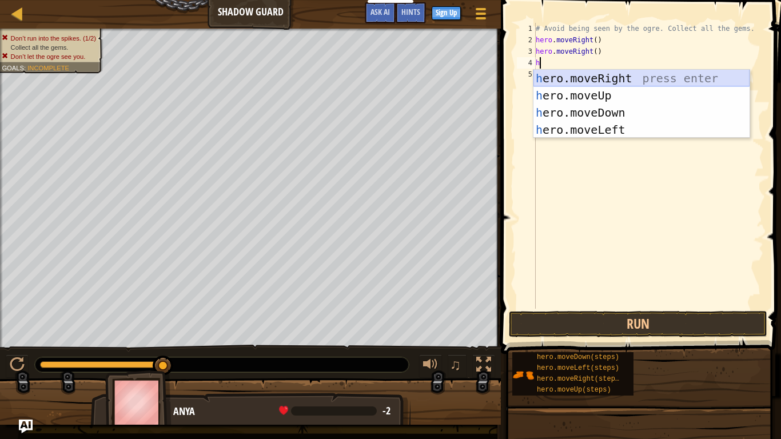
click at [611, 79] on div "h ero.moveRight press enter h ero.moveUp press enter h ero.moveDown press enter…" at bounding box center [641, 121] width 216 height 103
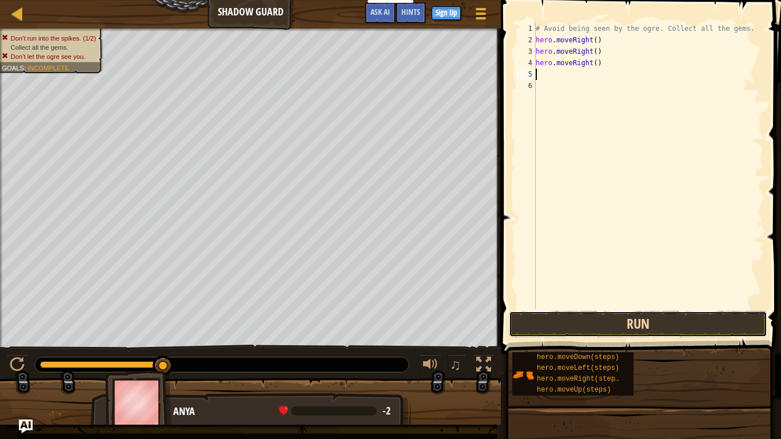
click at [598, 317] on button "Run" at bounding box center [638, 324] width 258 height 26
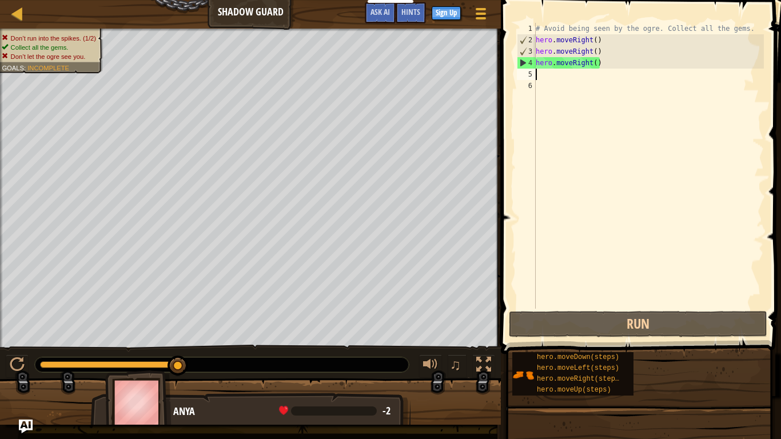
click at [602, 55] on div "# Avoid being seen by the ogre. Collect all the gems. hero . moveRight ( ) hero…" at bounding box center [648, 177] width 230 height 309
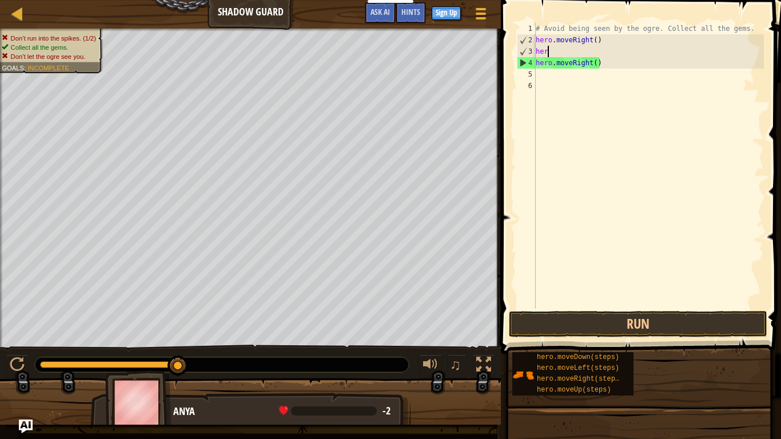
type textarea "h"
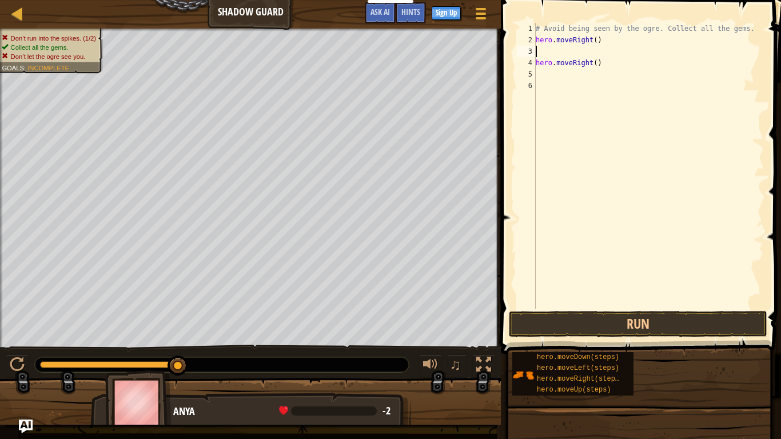
click at [629, 70] on div "# Avoid being seen by the ogre. Collect all the gems. hero . moveRight ( ) hero…" at bounding box center [648, 177] width 230 height 309
click at [617, 54] on div "# Avoid being seen by the ogre. Collect all the gems. hero . moveRight ( ) hero…" at bounding box center [648, 177] width 230 height 309
type textarea "h"
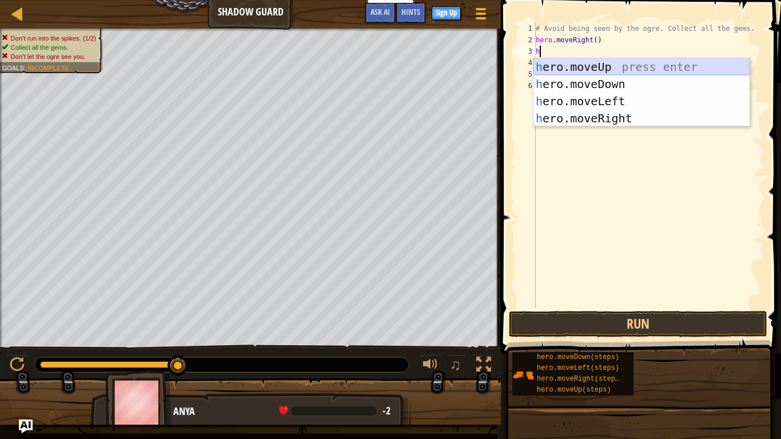
click at [652, 63] on div "h ero.moveUp press enter h ero.moveDown press enter h ero.moveLeft press enter …" at bounding box center [641, 109] width 216 height 103
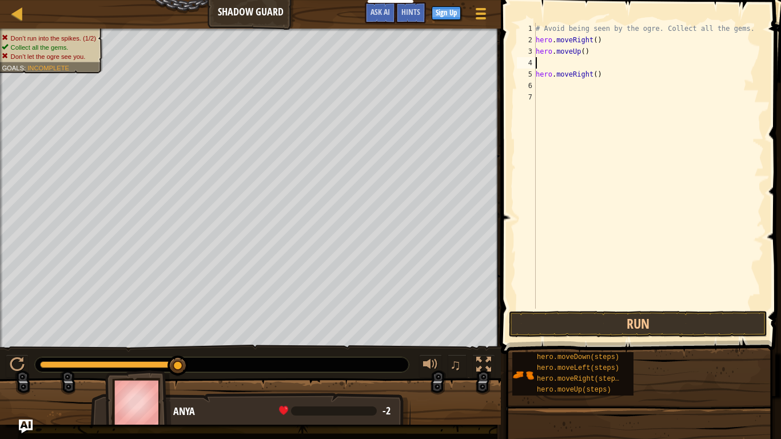
type textarea "hero.moveUp()"
click at [604, 71] on div "# Avoid being seen by the ogre. Collect all the gems. hero . moveRight ( ) hero…" at bounding box center [648, 177] width 230 height 309
type textarea "h"
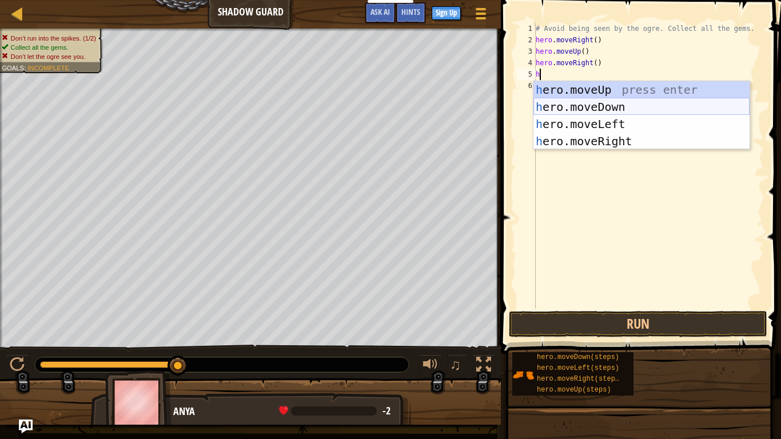
click at [636, 107] on div "h ero.moveUp press enter h ero.moveDown press enter h ero.moveLeft press enter …" at bounding box center [641, 132] width 216 height 103
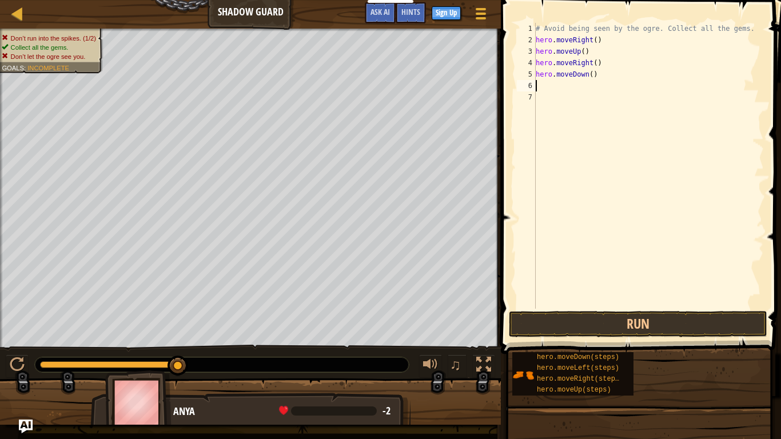
type textarea "h"
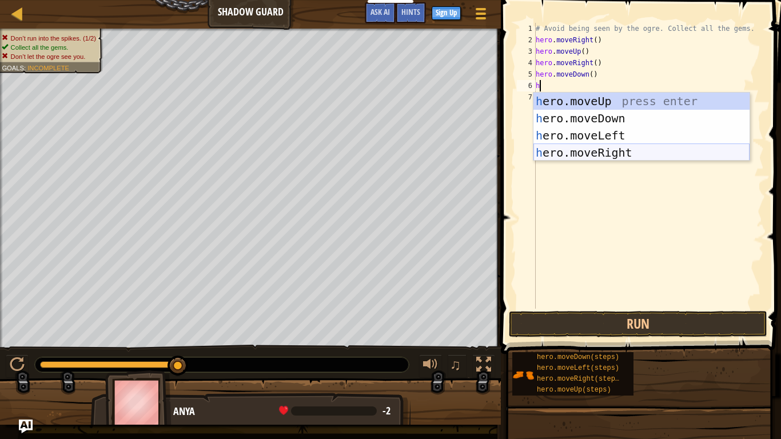
click at [621, 153] on div "h ero.moveUp press enter h ero.moveDown press enter h ero.moveLeft press enter …" at bounding box center [641, 144] width 216 height 103
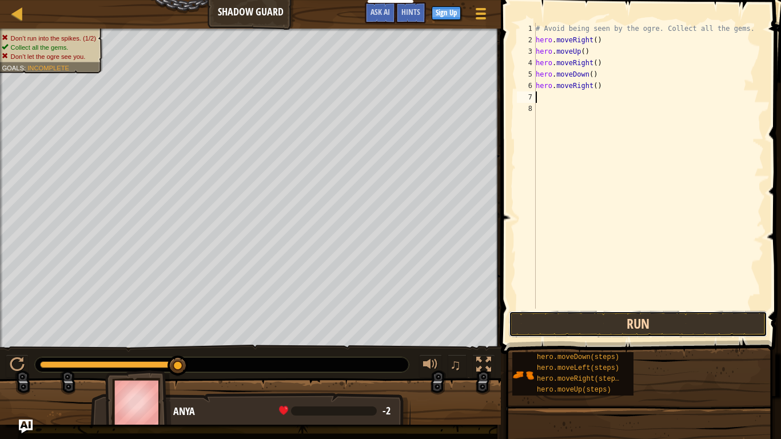
click at [642, 329] on button "Run" at bounding box center [638, 324] width 258 height 26
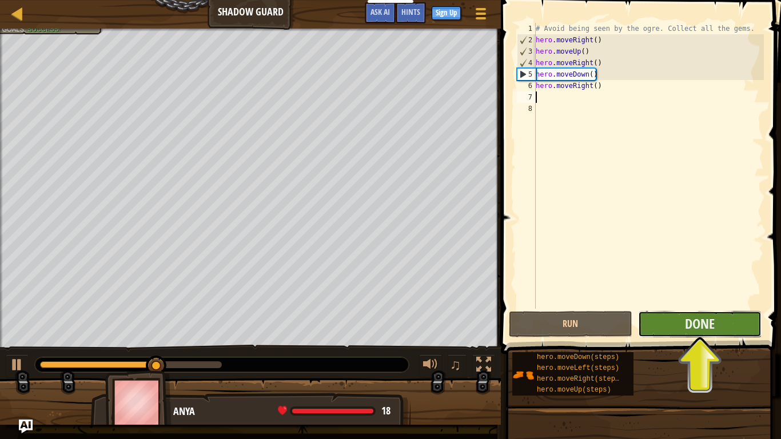
click at [653, 329] on button "Done" at bounding box center [699, 324] width 123 height 26
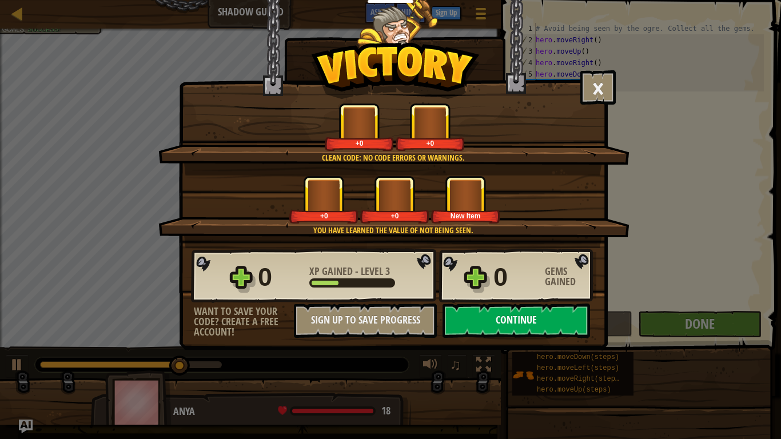
click at [526, 319] on button "Continue" at bounding box center [515, 321] width 147 height 34
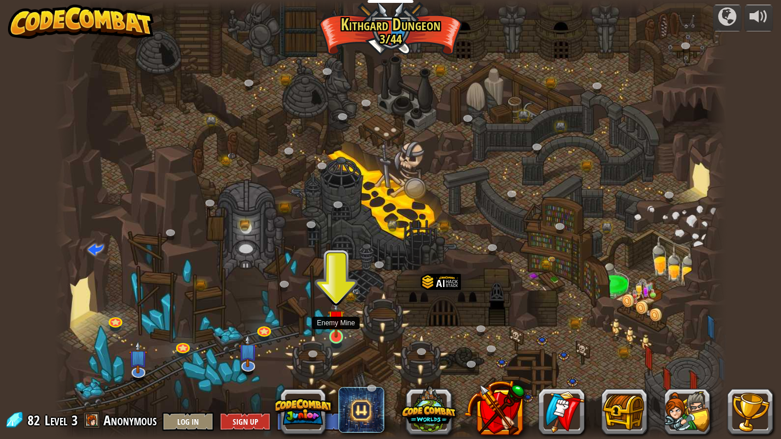
click at [340, 330] on img at bounding box center [336, 318] width 17 height 39
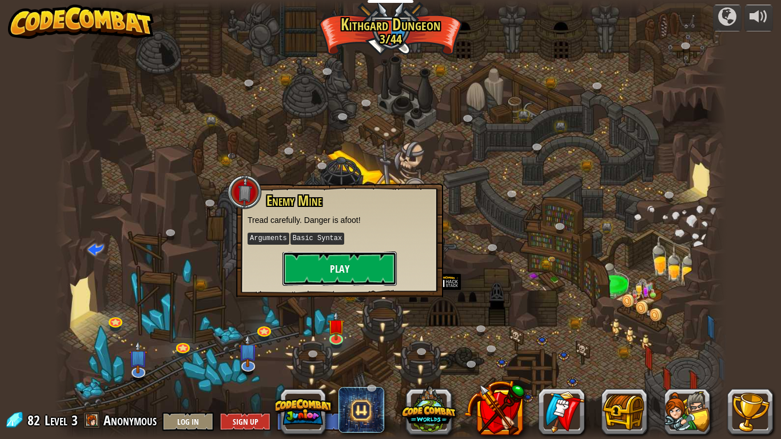
click at [373, 276] on button "Play" at bounding box center [339, 269] width 114 height 34
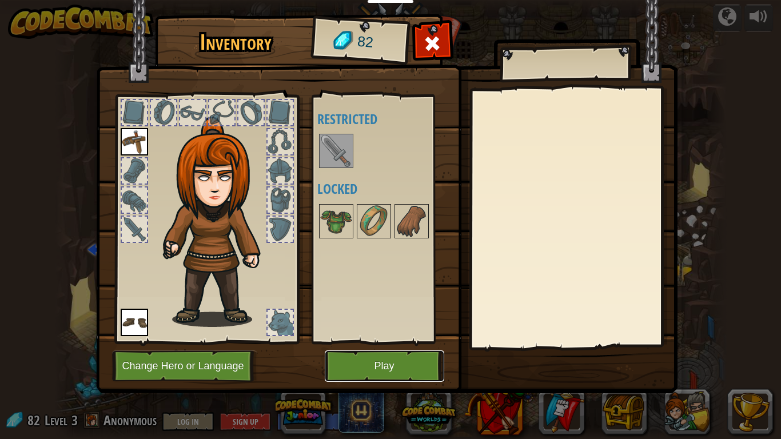
click at [385, 358] on button "Play" at bounding box center [384, 365] width 119 height 31
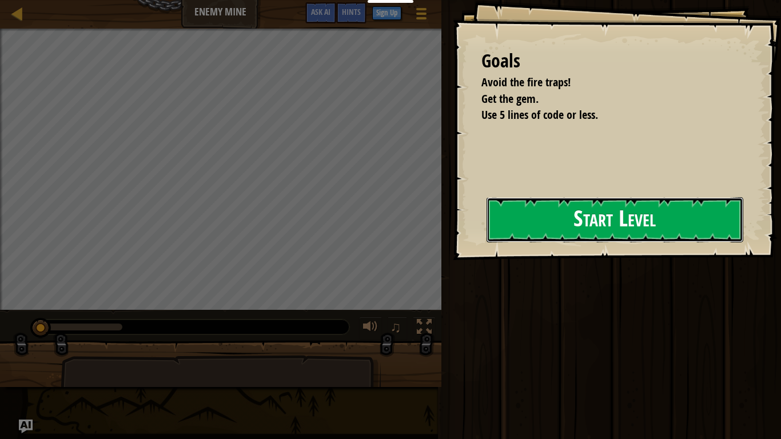
click at [577, 219] on button "Start Level" at bounding box center [614, 219] width 257 height 45
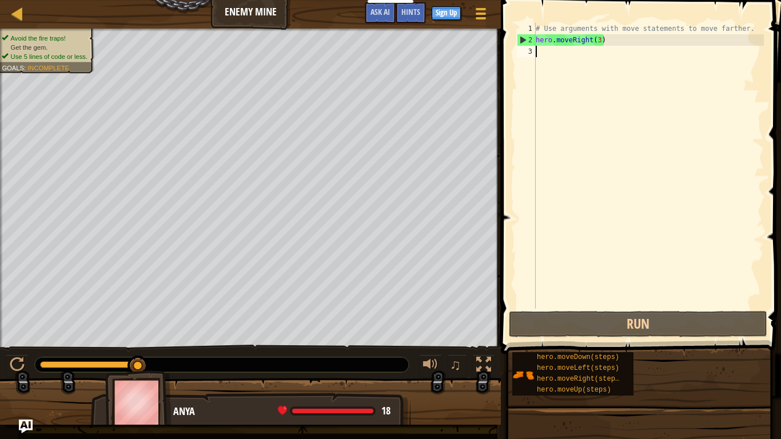
type textarea "h"
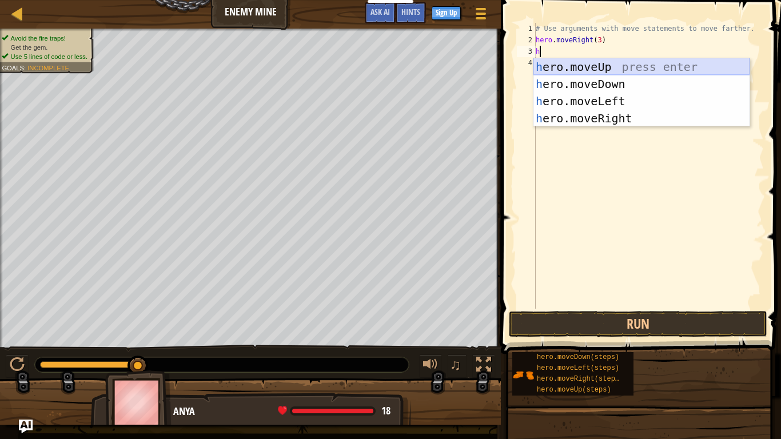
click at [600, 67] on div "h ero.moveUp press enter h ero.moveDown press enter h ero.moveLeft press enter …" at bounding box center [641, 109] width 216 height 103
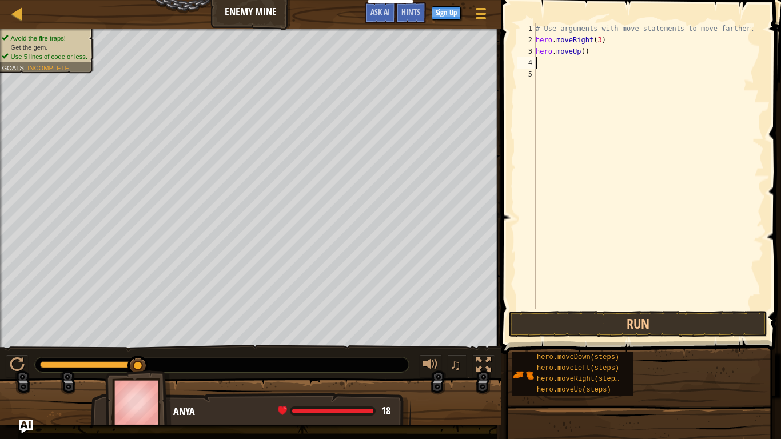
type textarea "h"
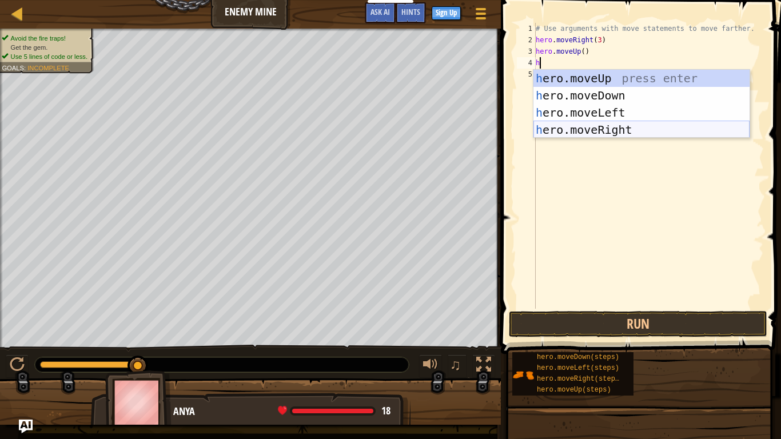
click at [633, 129] on div "h ero.moveUp press enter h ero.moveDown press enter h ero.moveLeft press enter …" at bounding box center [641, 121] width 216 height 103
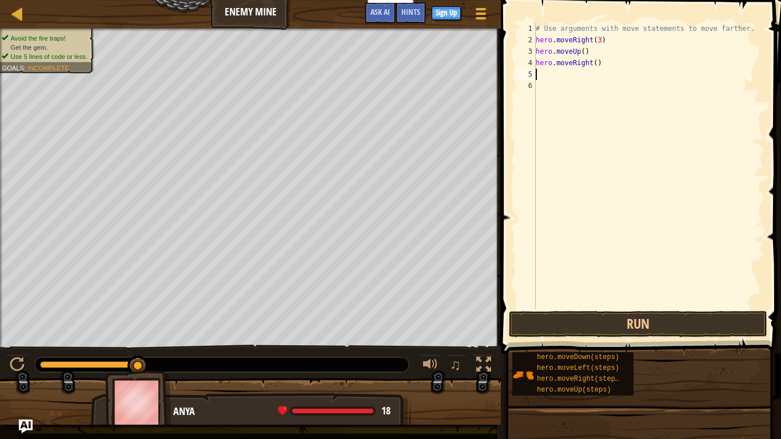
type textarea "h"
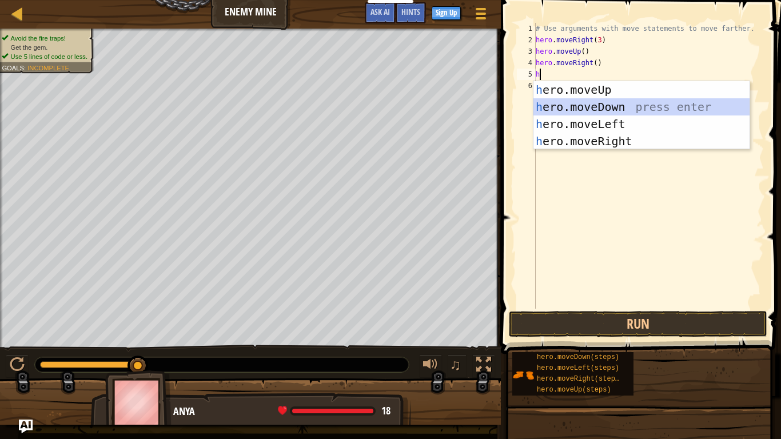
click at [644, 107] on div "h ero.moveUp press enter h ero.moveDown press enter h ero.moveLeft press enter …" at bounding box center [641, 132] width 216 height 103
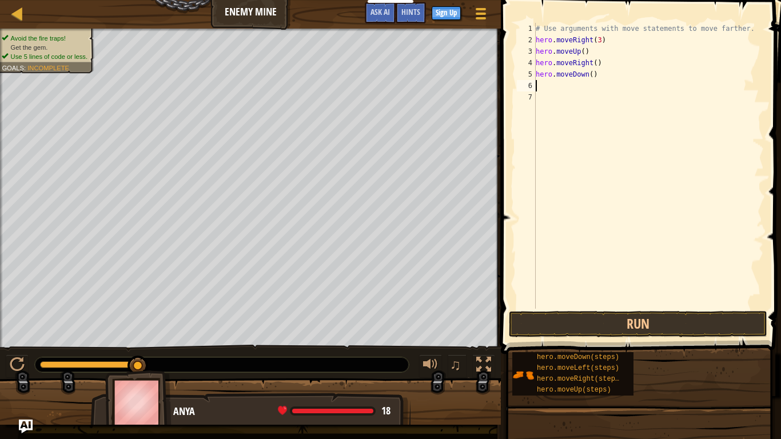
type textarea "h"
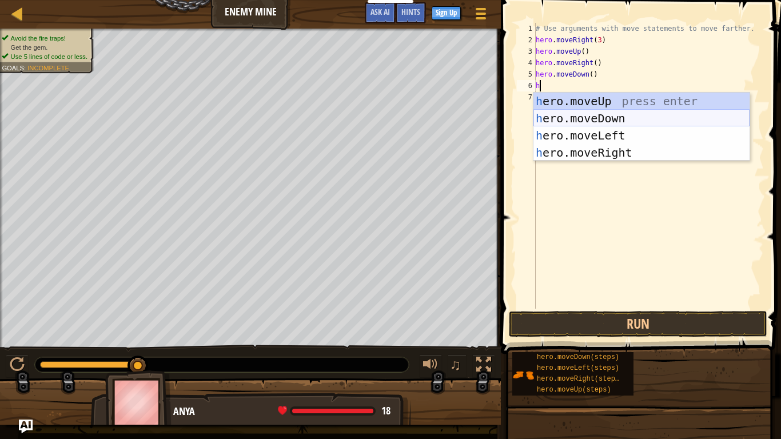
click at [649, 116] on div "h ero.moveUp press enter h ero.moveDown press enter h ero.moveLeft press enter …" at bounding box center [641, 144] width 216 height 103
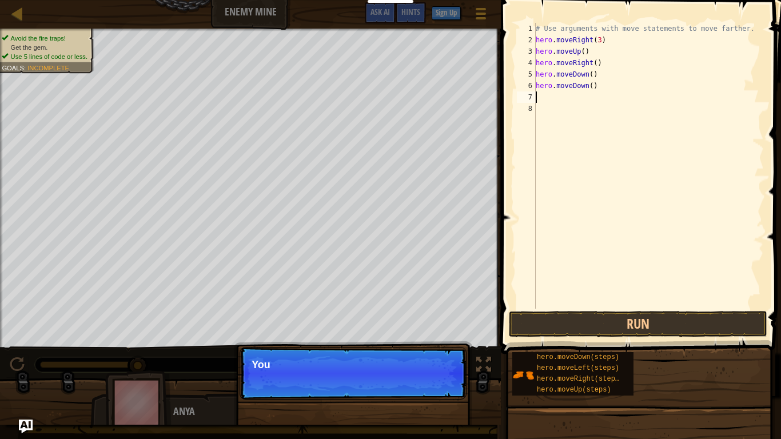
type textarea "h"
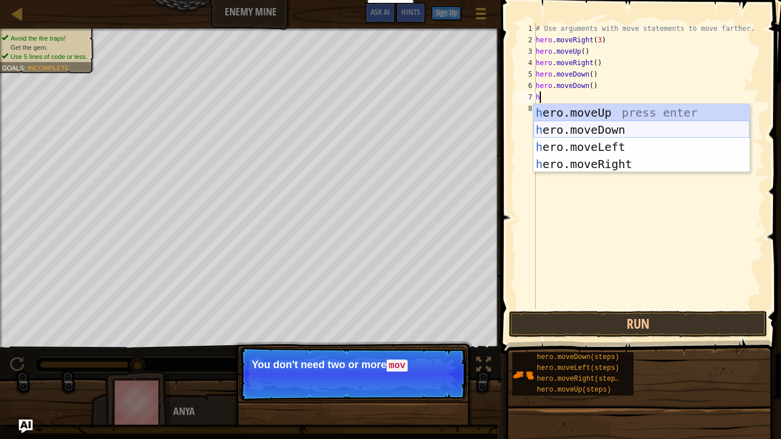
click at [657, 128] on div "h ero.moveUp press enter h ero.moveDown press enter h ero.moveLeft press enter …" at bounding box center [641, 155] width 216 height 103
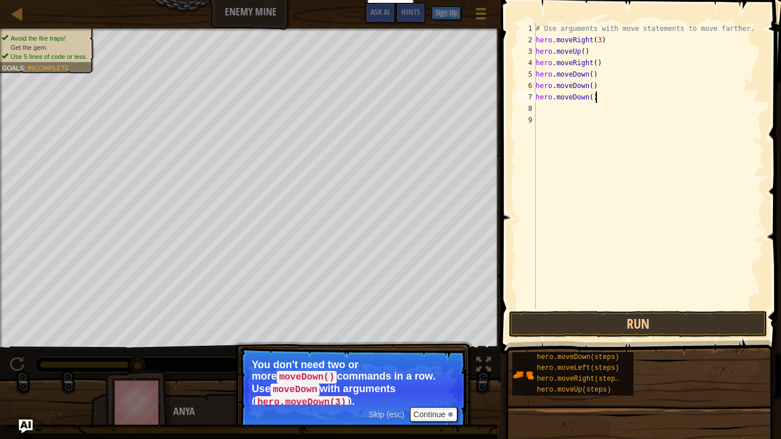
click at [650, 99] on div "# Use arguments with move statements to move farther. hero . moveRight ( 3 ) he…" at bounding box center [648, 177] width 230 height 309
type textarea "h"
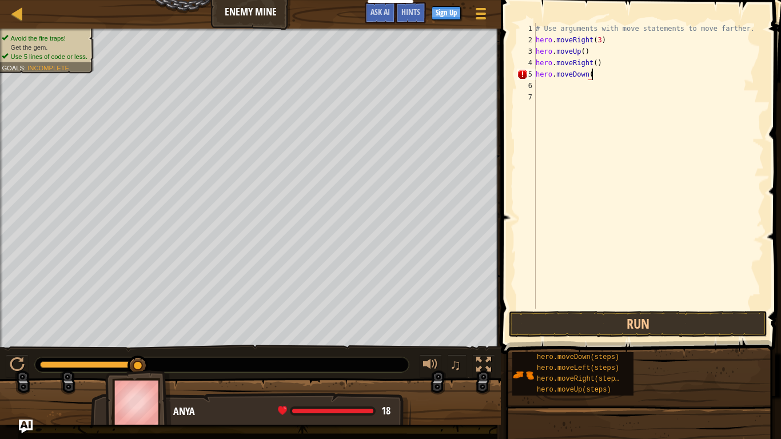
scroll to position [5, 8]
click at [600, 41] on div "# Use arguments with move statements to move farther. hero . moveRight ( 3 ) he…" at bounding box center [648, 177] width 230 height 309
click at [606, 42] on div "# Use arguments with move statements to move farther. hero . moveRight ( ) hero…" at bounding box center [648, 177] width 230 height 309
type textarea "h"
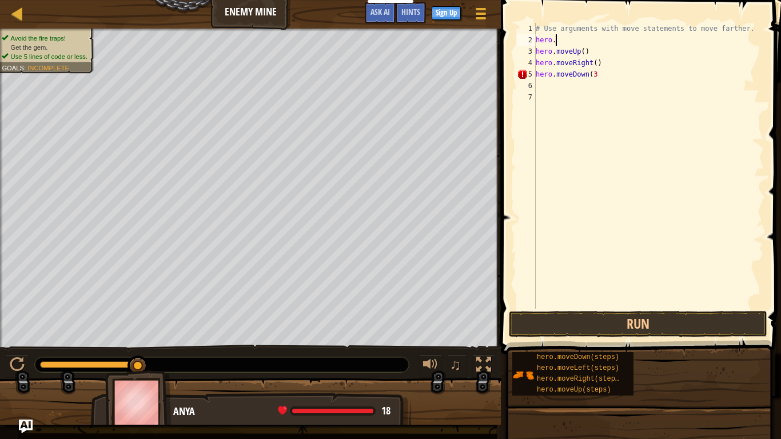
scroll to position [5, 0]
click at [608, 61] on div "# Use arguments with move statements to move farther. hero . moveUp ( ) hero . …" at bounding box center [648, 177] width 230 height 309
type textarea "hero.moveDown(3)"
click at [640, 76] on div "# Use arguments with move statements to move farther. hero . moveUp ( ) hero . …" at bounding box center [648, 177] width 230 height 309
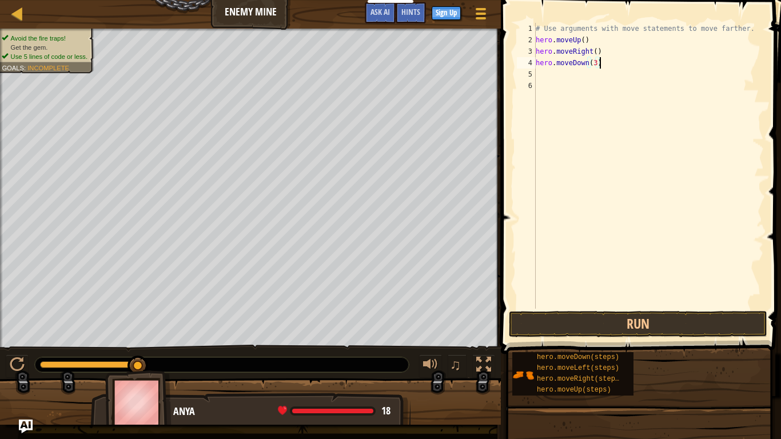
scroll to position [5, 0]
type textarea "h"
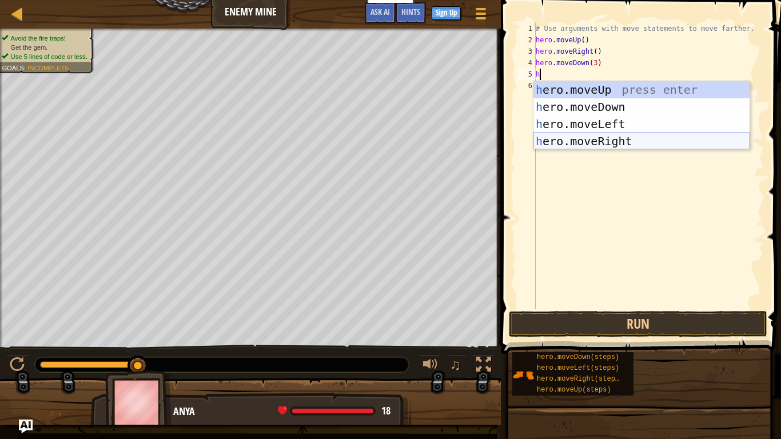
click at [689, 147] on div "h ero.moveUp press enter h ero.moveDown press enter h ero.moveLeft press enter …" at bounding box center [641, 132] width 216 height 103
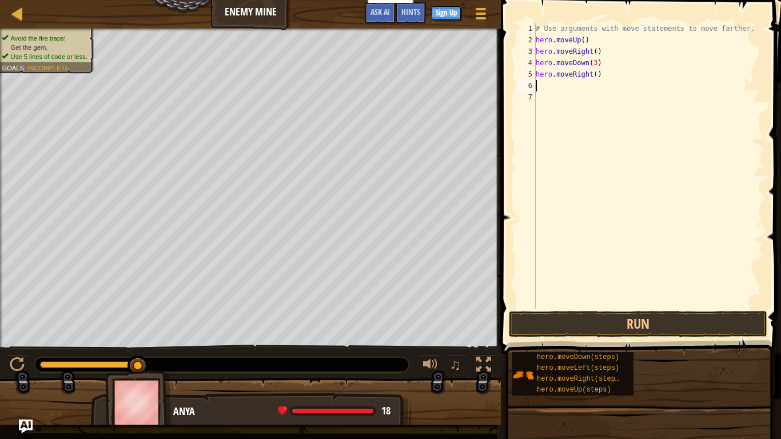
click at [597, 74] on div "# Use arguments with move statements to move farther. hero . moveUp ( ) hero . …" at bounding box center [648, 177] width 230 height 309
type textarea "hero.moveRight(2)"
click at [640, 328] on button "Run" at bounding box center [638, 324] width 258 height 26
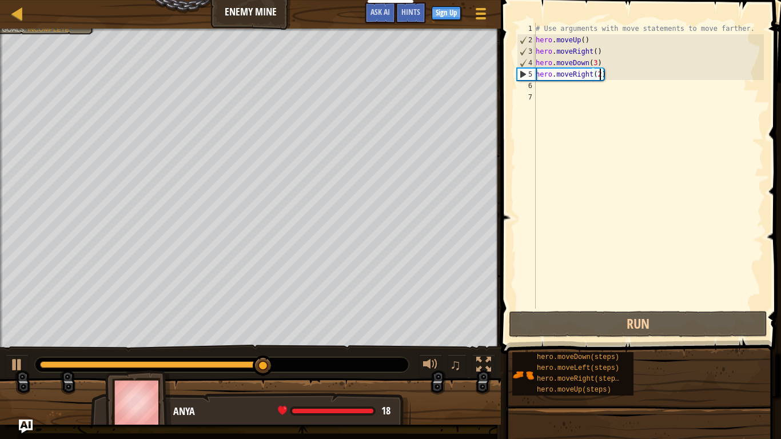
click at [624, 277] on div "# Use arguments with move statements to move farther. hero . moveUp ( ) hero . …" at bounding box center [648, 177] width 230 height 309
click at [19, 15] on div at bounding box center [17, 13] width 14 height 14
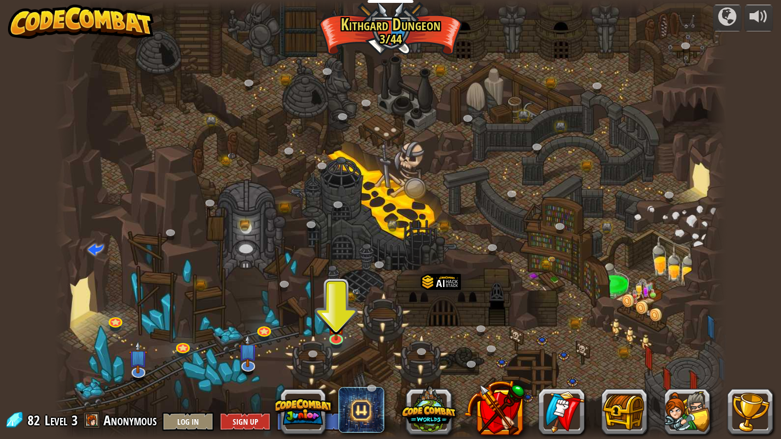
click at [133, 426] on span "Anonymous" at bounding box center [129, 420] width 53 height 18
click at [41, 417] on span "82" at bounding box center [35, 420] width 16 height 18
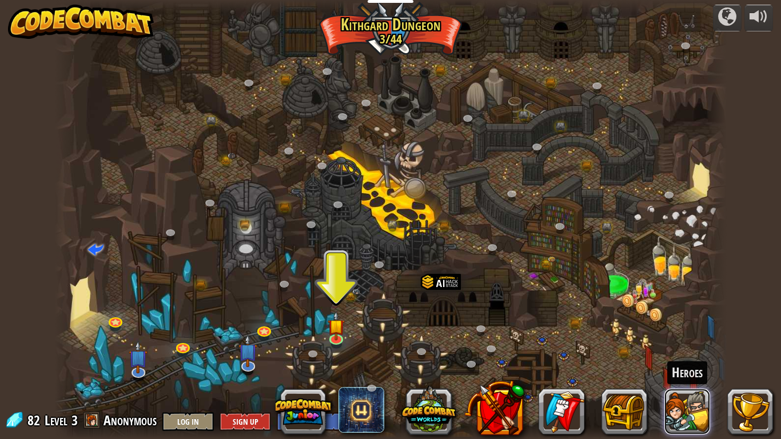
click at [680, 405] on button at bounding box center [687, 412] width 46 height 46
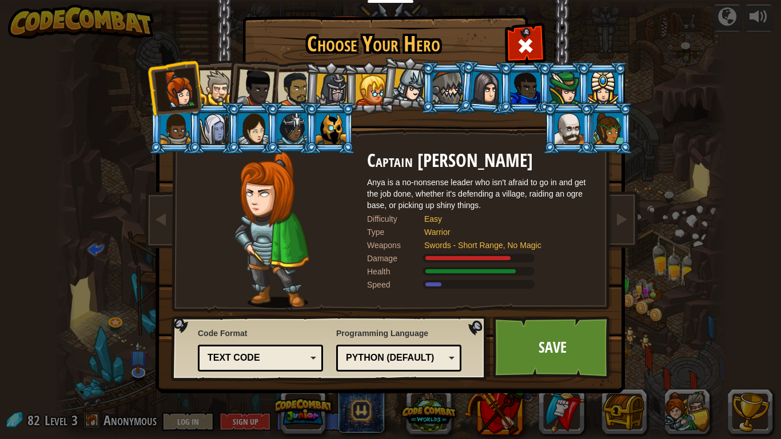
click at [450, 84] on div at bounding box center [448, 88] width 30 height 31
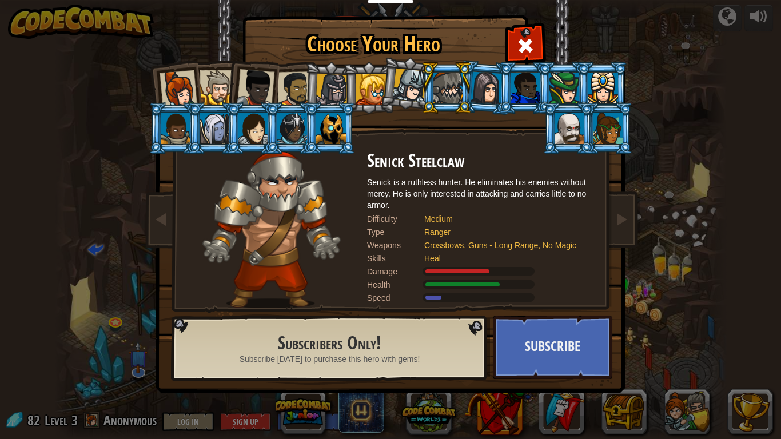
click at [259, 89] on div at bounding box center [256, 88] width 38 height 38
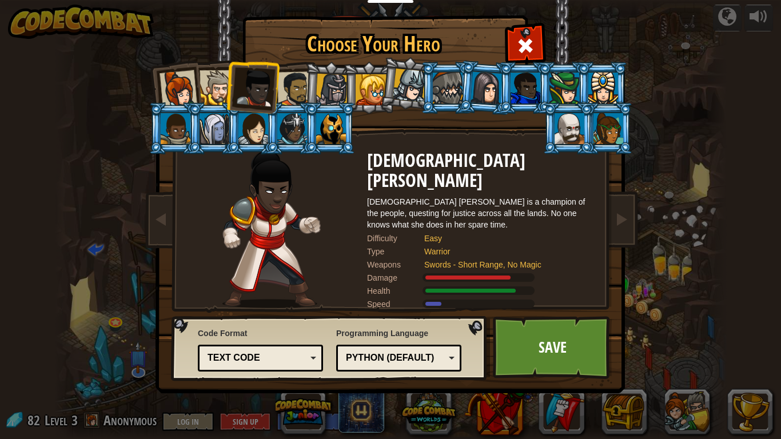
click at [322, 130] on div at bounding box center [331, 128] width 30 height 31
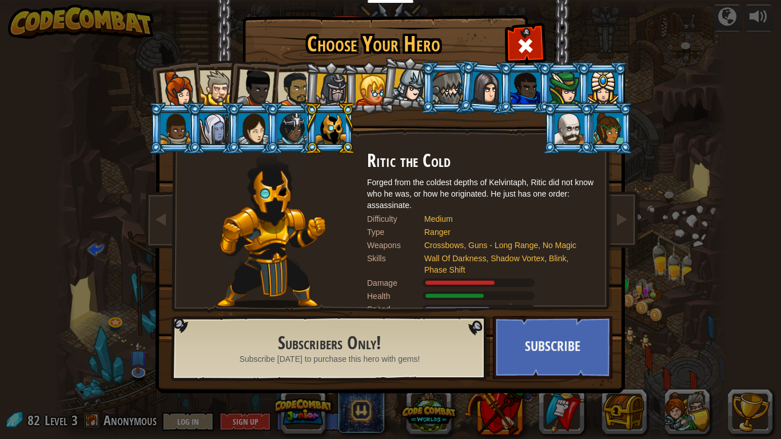
click at [214, 87] on div at bounding box center [216, 87] width 35 height 35
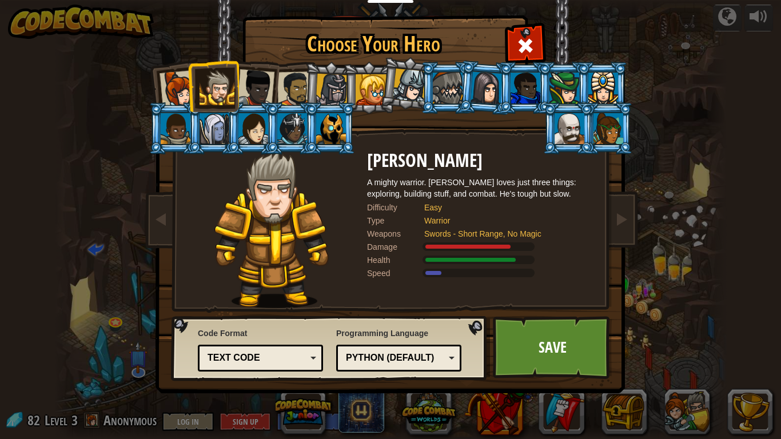
click at [246, 90] on div at bounding box center [256, 88] width 38 height 38
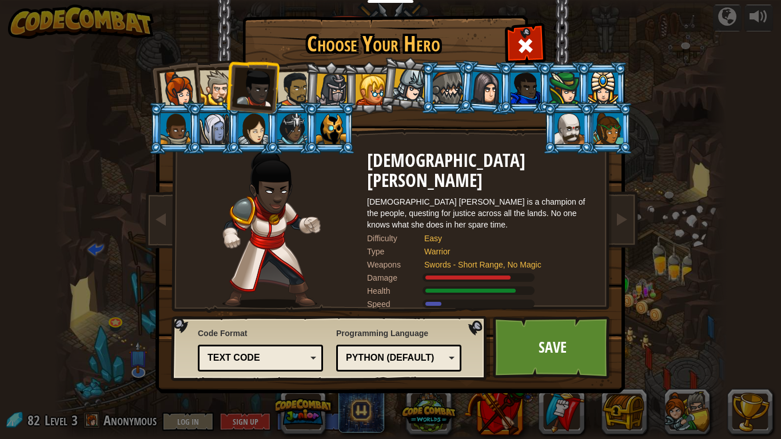
click at [293, 89] on div at bounding box center [294, 88] width 35 height 35
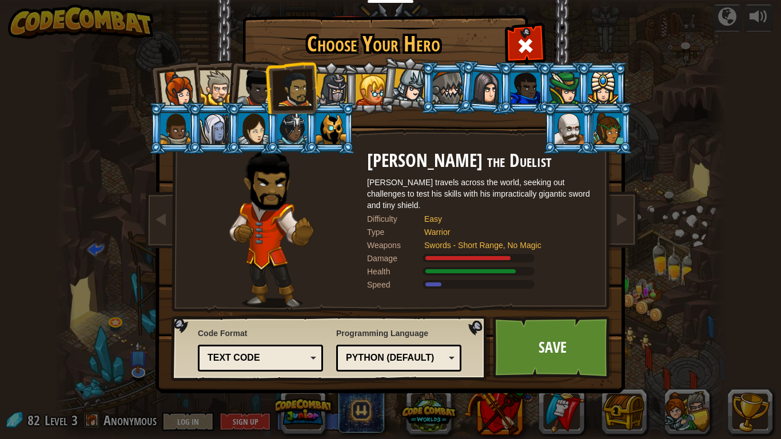
click at [215, 86] on div at bounding box center [216, 87] width 35 height 35
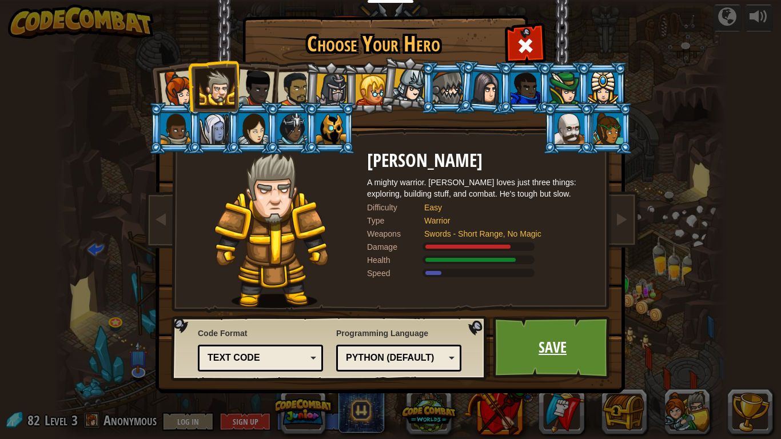
click at [590, 354] on link "Save" at bounding box center [552, 347] width 119 height 63
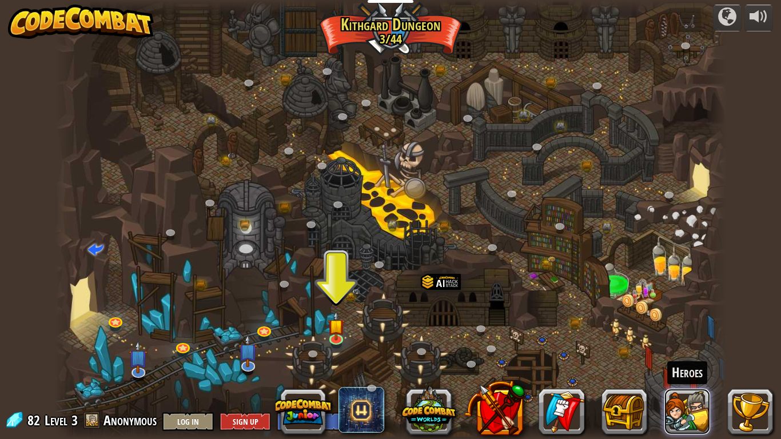
click at [697, 405] on button at bounding box center [687, 412] width 46 height 46
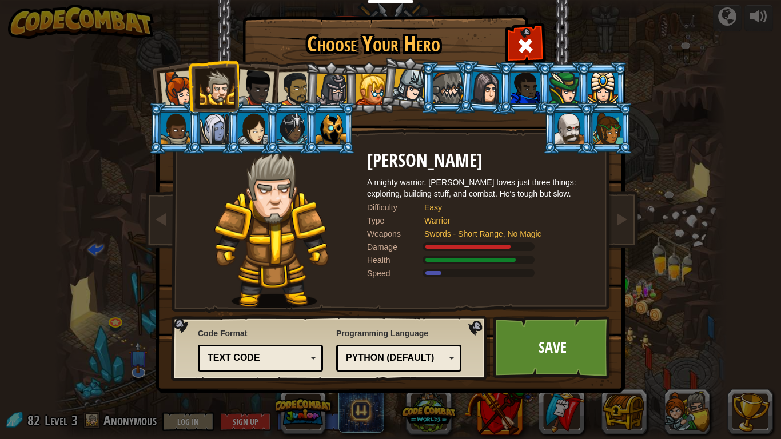
click at [558, 140] on div at bounding box center [569, 128] width 30 height 31
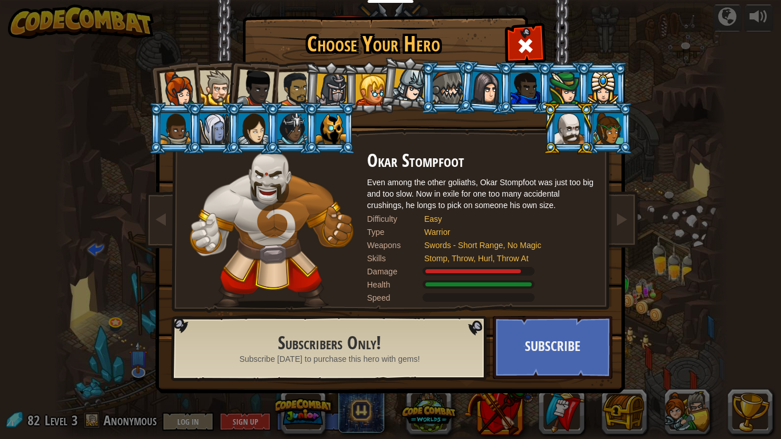
click at [590, 95] on div at bounding box center [603, 88] width 30 height 31
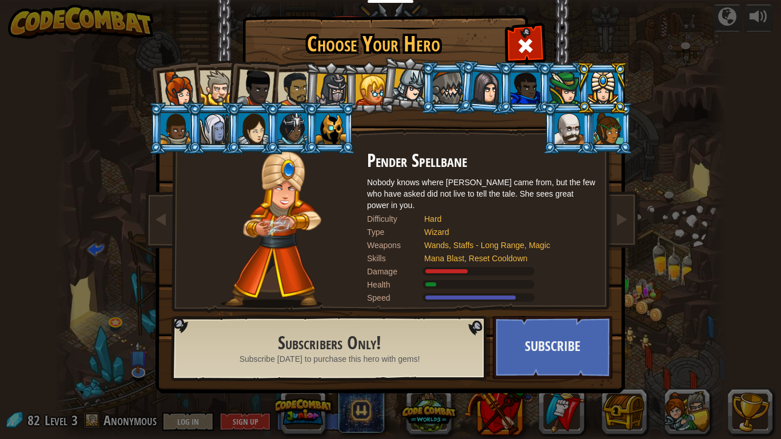
click at [562, 94] on div at bounding box center [564, 88] width 30 height 31
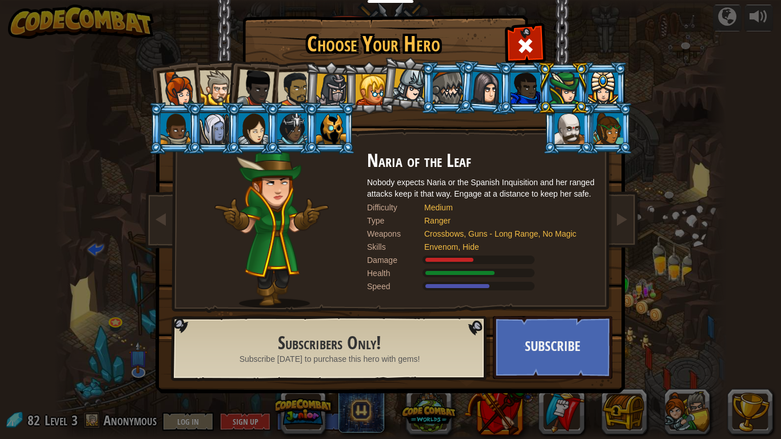
click at [521, 90] on div at bounding box center [525, 88] width 30 height 31
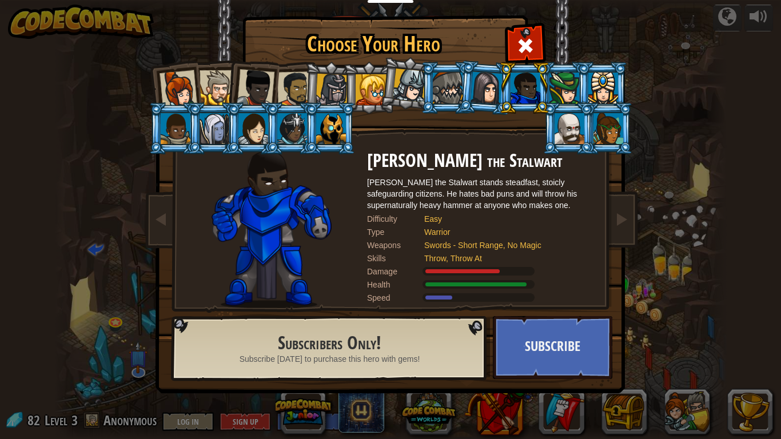
click at [482, 85] on div at bounding box center [486, 87] width 32 height 33
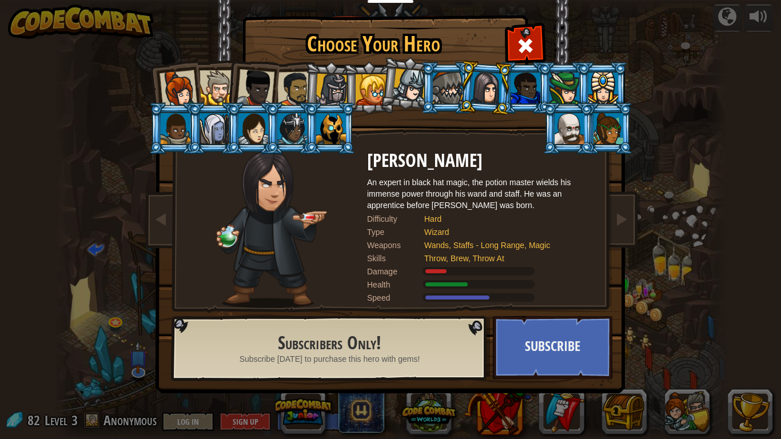
click at [403, 87] on div at bounding box center [410, 86] width 34 height 34
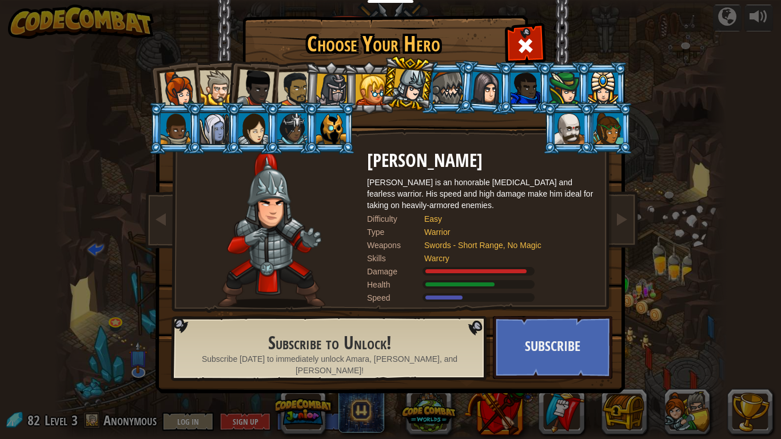
click at [378, 91] on div at bounding box center [371, 89] width 31 height 31
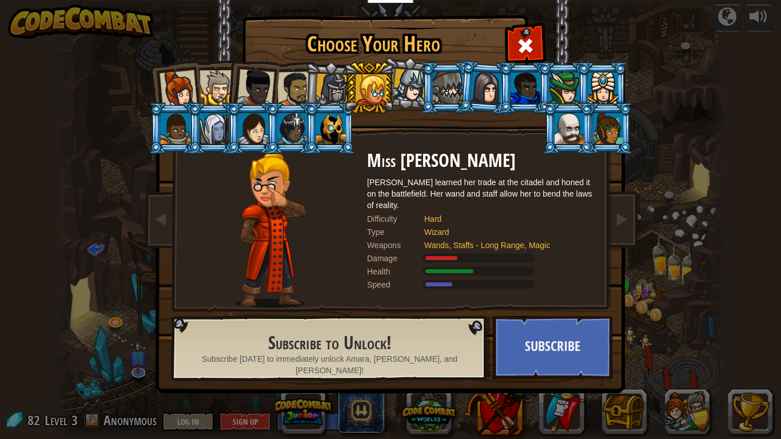
click at [339, 90] on div at bounding box center [332, 90] width 33 height 33
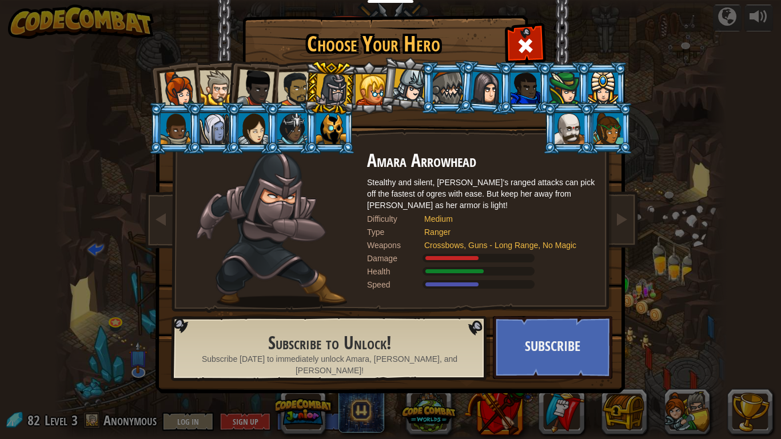
click at [337, 114] on li at bounding box center [330, 88] width 54 height 55
click at [340, 122] on div at bounding box center [331, 128] width 30 height 31
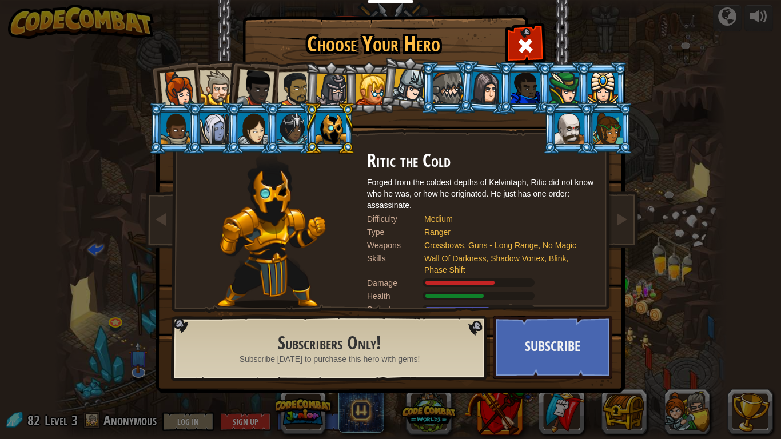
click at [297, 126] on div at bounding box center [292, 128] width 30 height 31
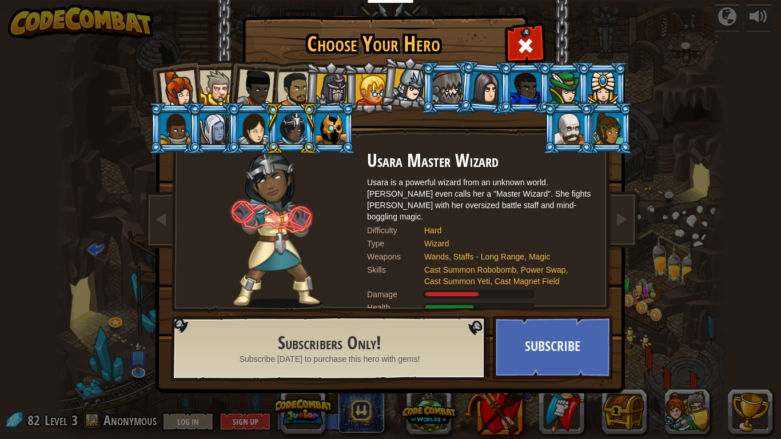
click at [257, 130] on div at bounding box center [253, 128] width 30 height 31
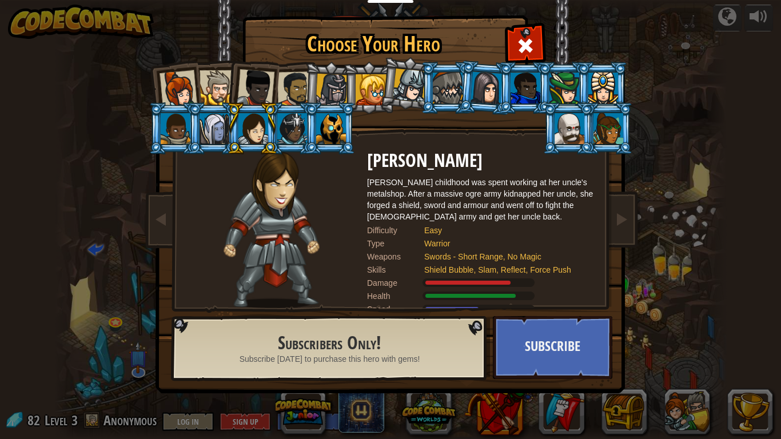
click at [217, 131] on div at bounding box center [214, 128] width 30 height 31
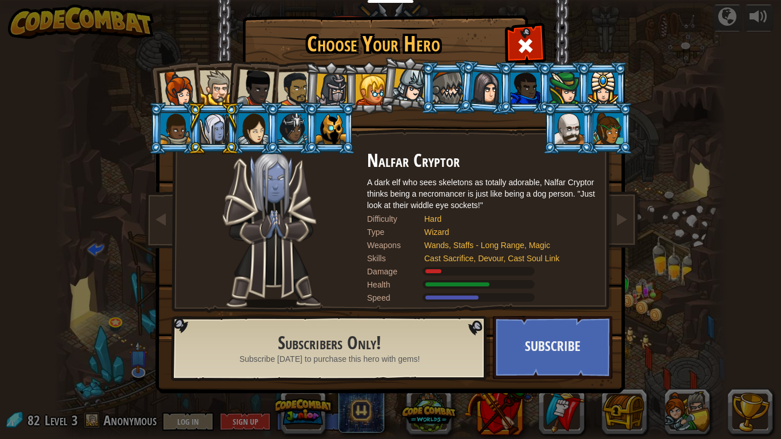
click at [176, 133] on div at bounding box center [176, 128] width 30 height 31
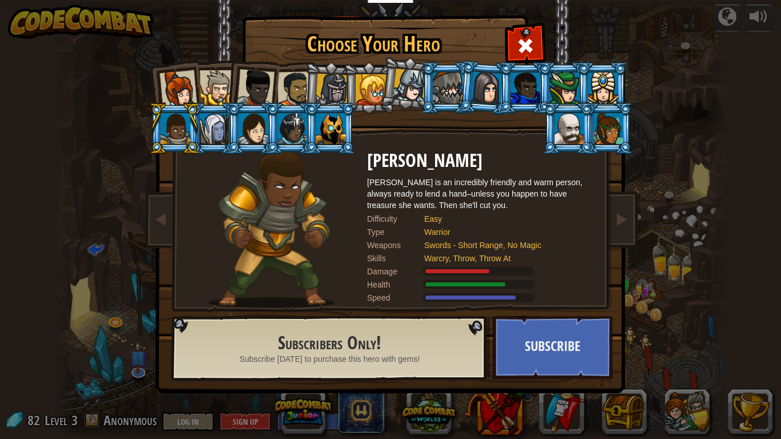
click at [225, 91] on div at bounding box center [216, 87] width 35 height 35
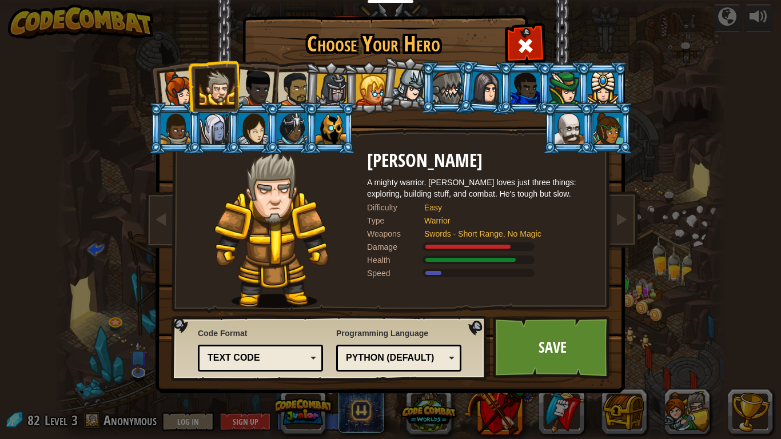
click at [450, 352] on div "Python (Default)" at bounding box center [399, 358] width 110 height 18
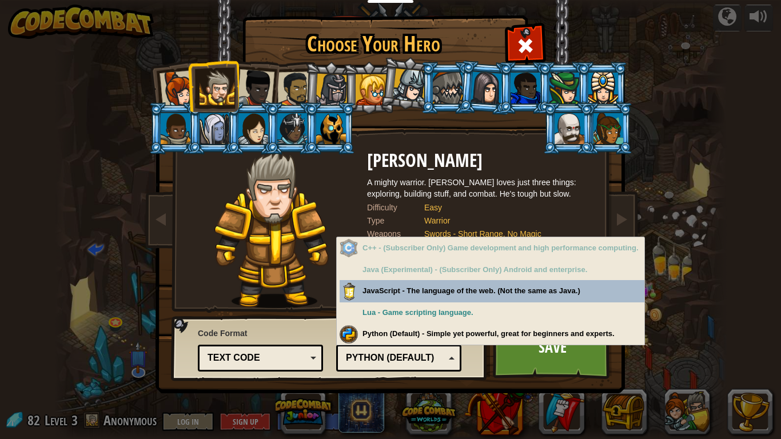
click at [450, 352] on div "Python (Default)" at bounding box center [399, 358] width 110 height 18
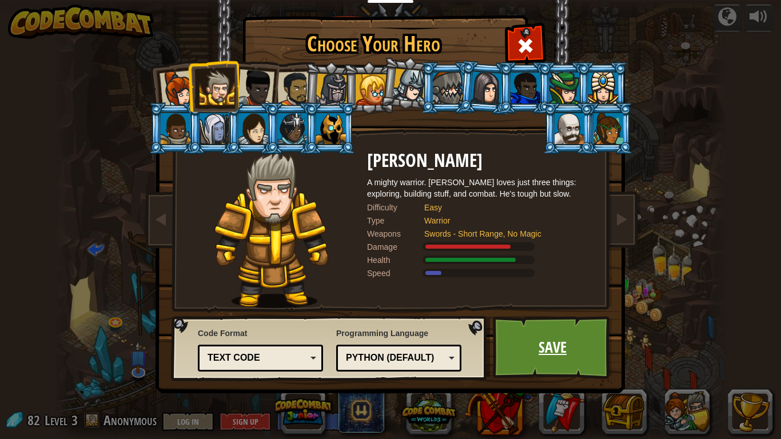
click at [555, 342] on link "Save" at bounding box center [552, 347] width 119 height 63
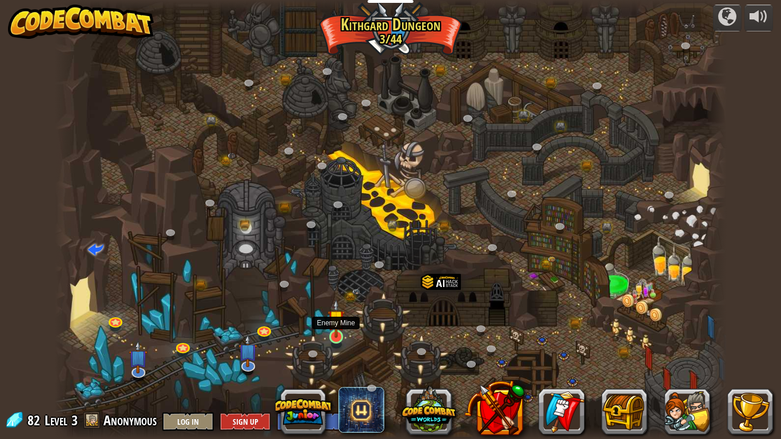
click at [337, 337] on img at bounding box center [336, 318] width 17 height 39
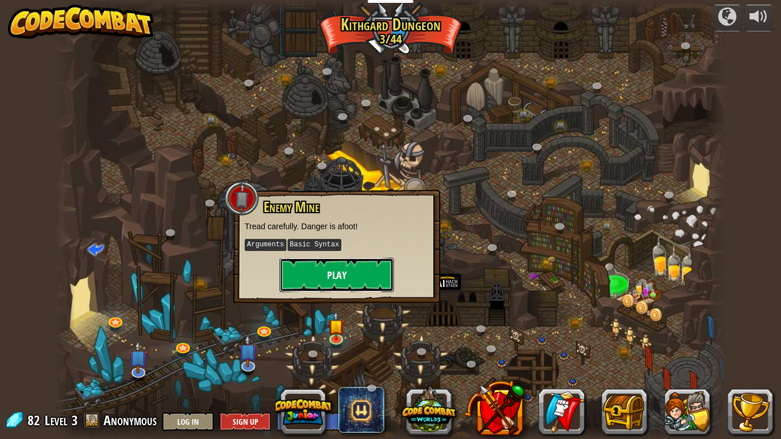
click at [352, 270] on button "Play" at bounding box center [337, 275] width 114 height 34
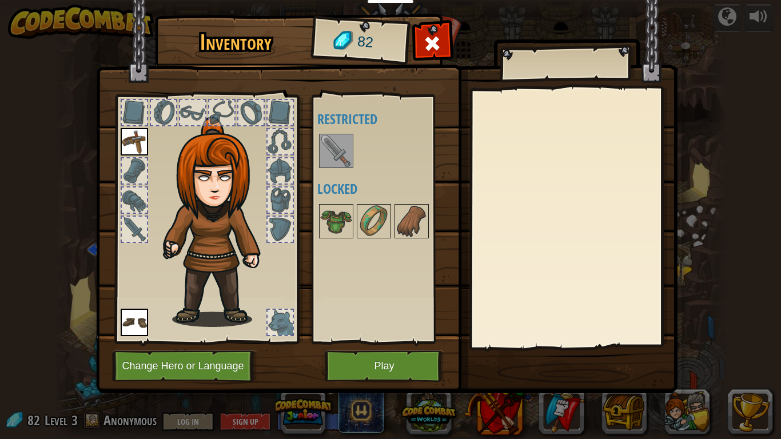
click at [220, 213] on img at bounding box center [219, 222] width 123 height 210
click at [207, 373] on button "Change Hero or Language" at bounding box center [184, 365] width 145 height 31
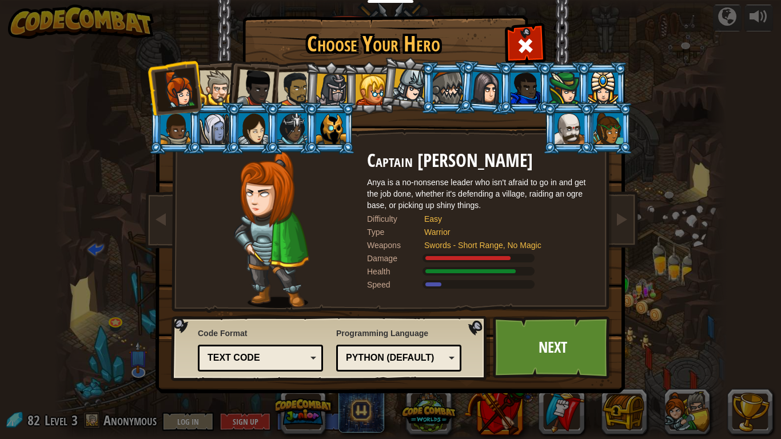
click at [218, 87] on div at bounding box center [216, 87] width 35 height 35
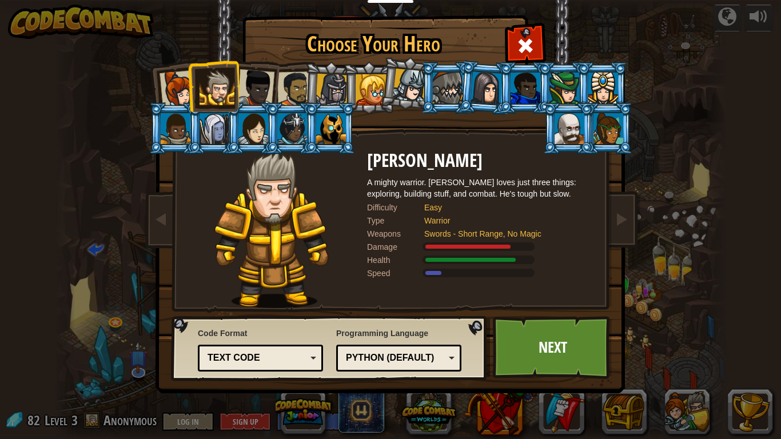
click at [183, 89] on div at bounding box center [178, 89] width 38 height 38
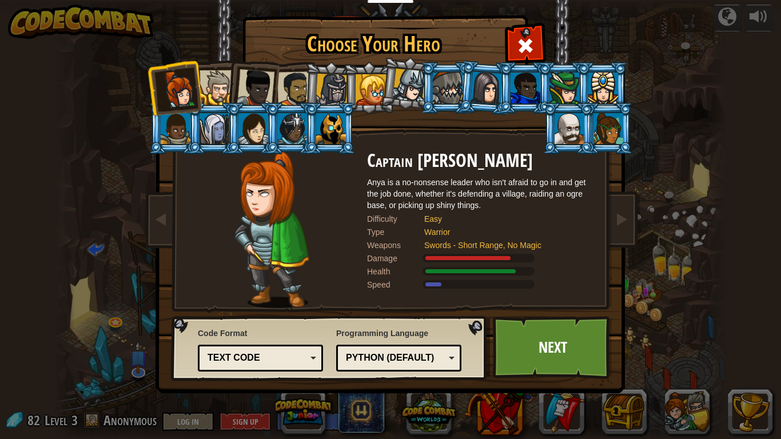
click at [245, 85] on div at bounding box center [256, 88] width 38 height 38
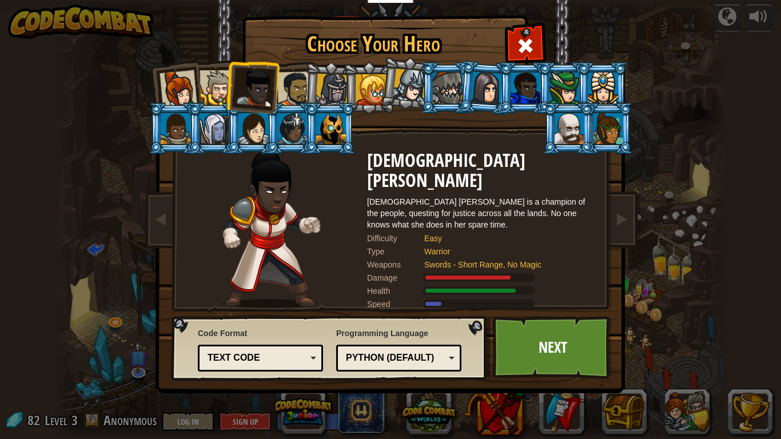
click at [219, 85] on div at bounding box center [216, 87] width 35 height 35
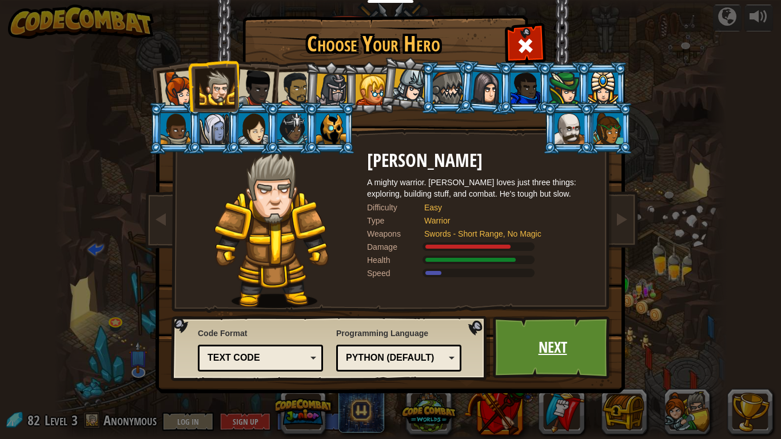
click at [560, 319] on link "Next" at bounding box center [552, 347] width 119 height 63
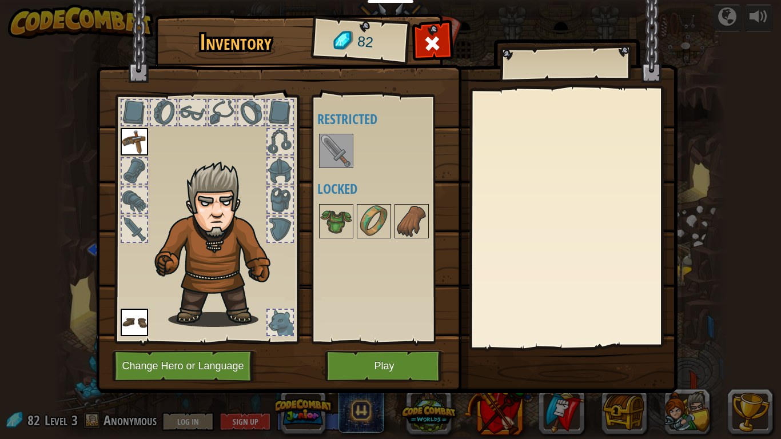
click at [344, 150] on img at bounding box center [336, 151] width 32 height 32
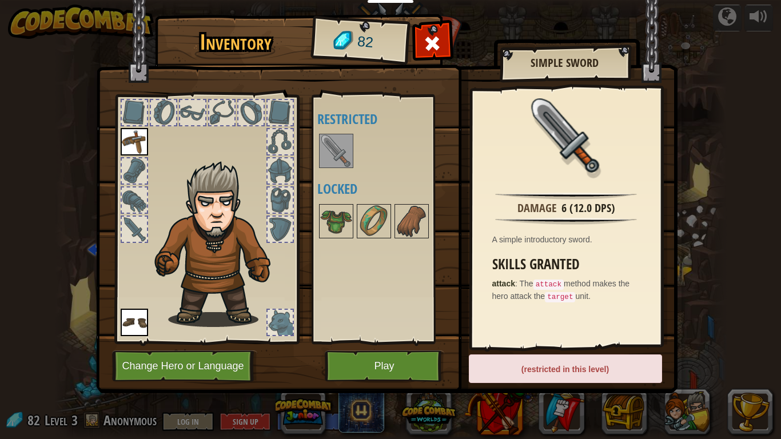
click at [550, 278] on p "attack : The attack method makes the hero attack the target unit." at bounding box center [569, 290] width 154 height 25
click at [350, 230] on img at bounding box center [336, 221] width 32 height 32
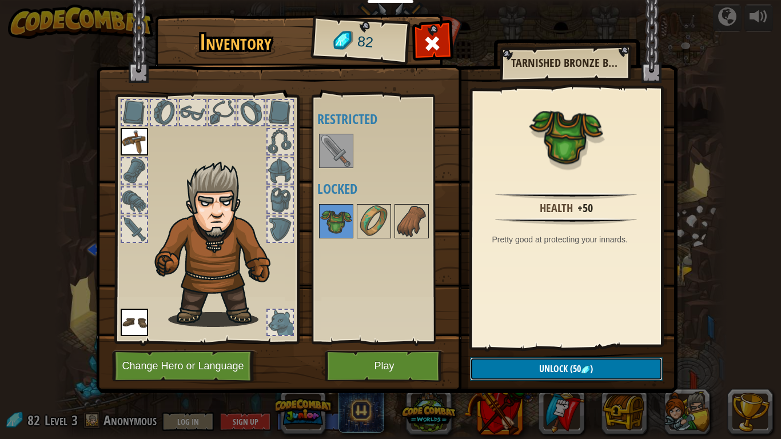
click at [548, 369] on span "Unlock" at bounding box center [553, 368] width 29 height 13
click at [548, 369] on button "Confirm" at bounding box center [566, 368] width 193 height 23
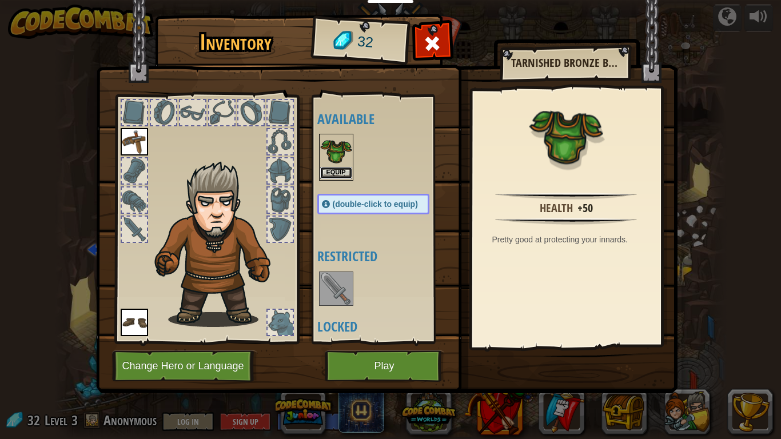
click at [344, 170] on button "Equip" at bounding box center [336, 173] width 32 height 12
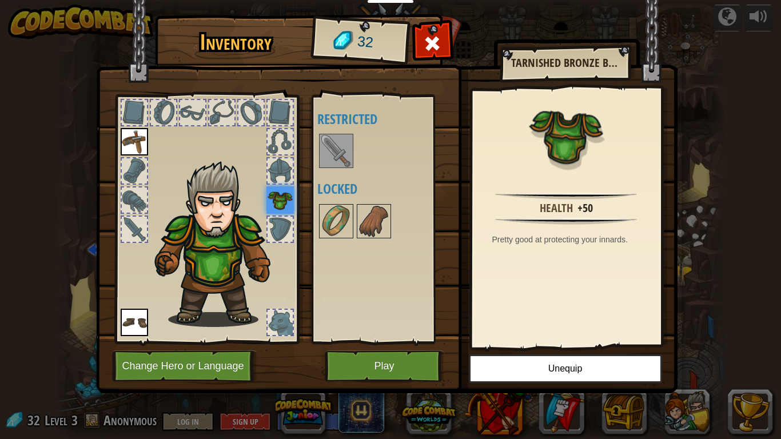
click at [280, 186] on img at bounding box center [279, 199] width 27 height 27
click at [332, 217] on img at bounding box center [336, 221] width 32 height 32
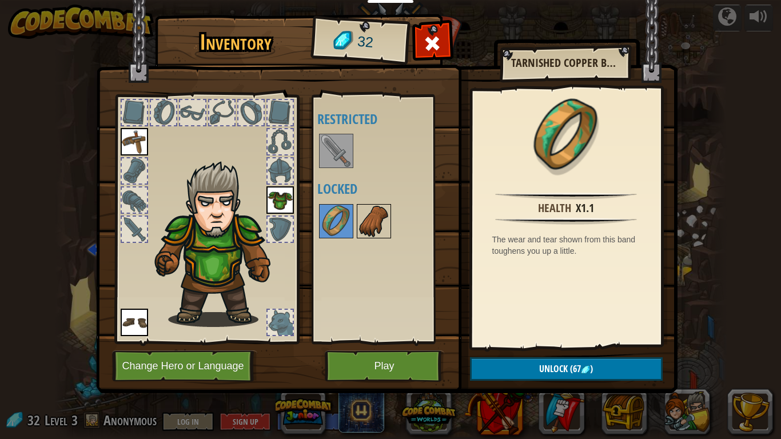
click at [359, 221] on img at bounding box center [374, 221] width 32 height 32
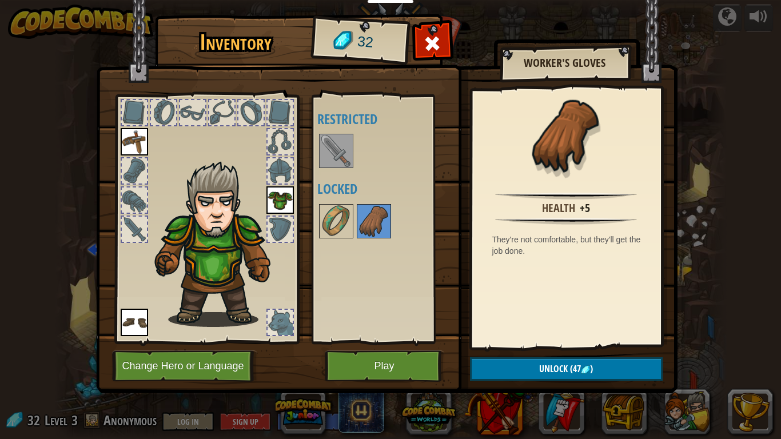
click at [279, 178] on div at bounding box center [280, 170] width 25 height 25
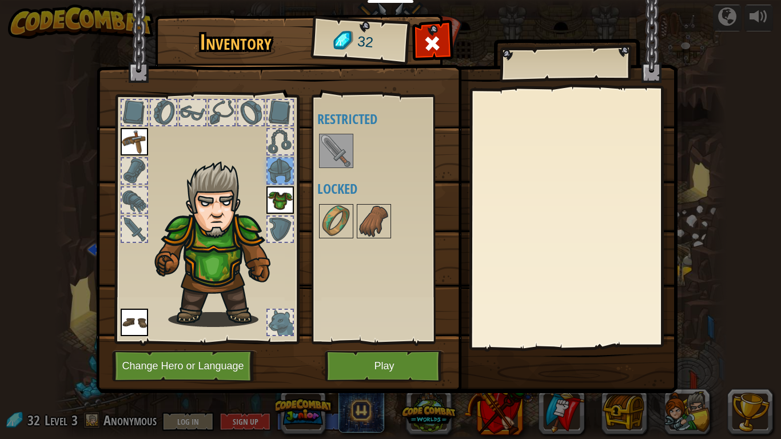
click at [288, 234] on div at bounding box center [280, 229] width 25 height 25
click at [274, 319] on div at bounding box center [280, 322] width 25 height 25
click at [135, 314] on img at bounding box center [134, 322] width 27 height 27
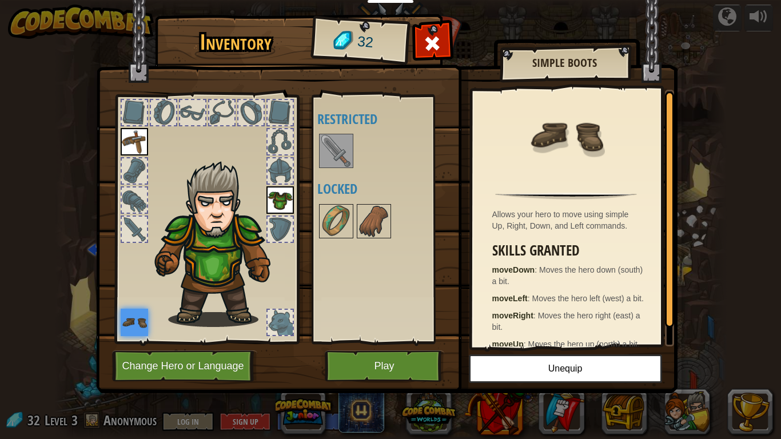
click at [128, 234] on div at bounding box center [134, 229] width 25 height 25
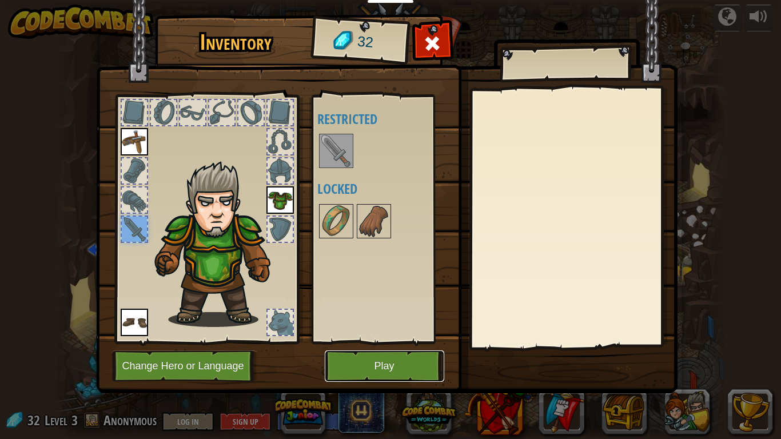
click at [362, 361] on button "Play" at bounding box center [384, 365] width 119 height 31
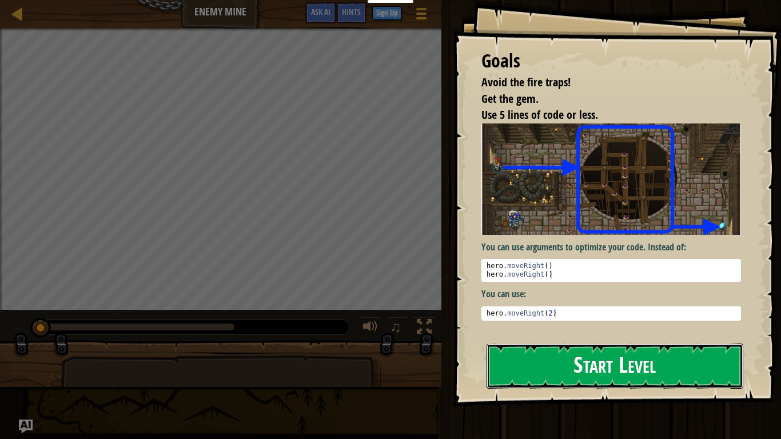
click at [536, 344] on button "Start Level" at bounding box center [614, 366] width 257 height 45
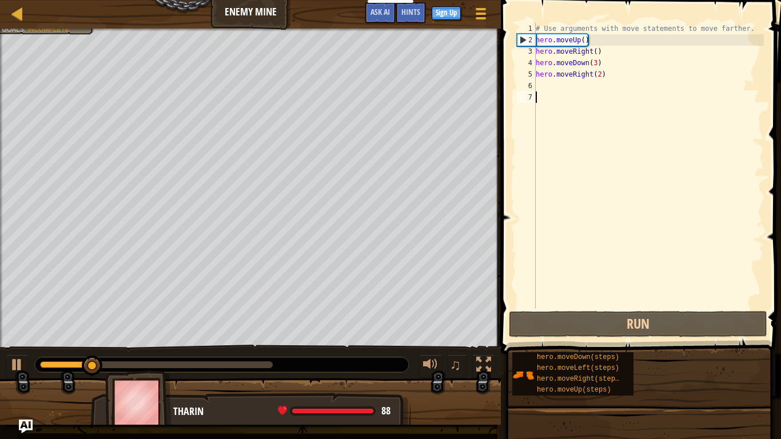
click at [612, 80] on div "# Use arguments with move statements to move farther. hero . moveUp ( ) hero . …" at bounding box center [648, 177] width 230 height 309
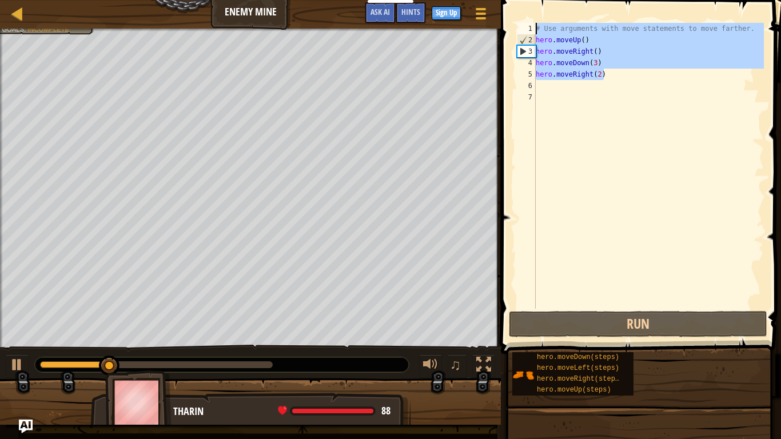
drag, startPoint x: 610, startPoint y: 77, endPoint x: 530, endPoint y: 32, distance: 92.4
click at [530, 32] on div "1 2 3 4 5 6 7 # Use arguments with move statements to move farther. hero . move…" at bounding box center [638, 166] width 249 height 286
click at [614, 74] on div "# Use arguments with move statements to move farther. hero . moveUp ( ) hero . …" at bounding box center [648, 166] width 230 height 286
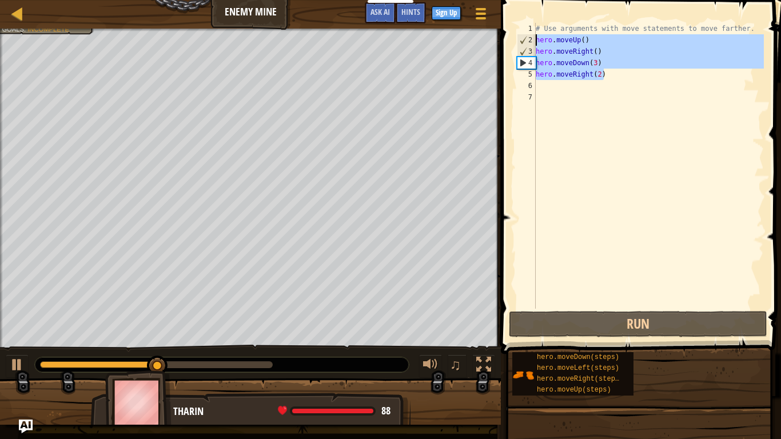
drag, startPoint x: 614, startPoint y: 74, endPoint x: 533, endPoint y: 41, distance: 87.9
click at [533, 41] on div "hero.moveRight(2) 1 2 3 4 5 6 7 # Use arguments with move statements to move fa…" at bounding box center [638, 166] width 249 height 286
type textarea "hero.moveUp() hero.moveRight()"
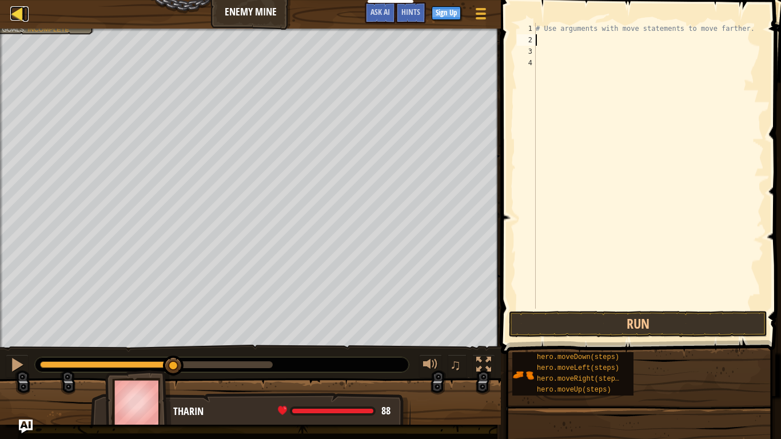
click at [18, 11] on div at bounding box center [17, 13] width 14 height 14
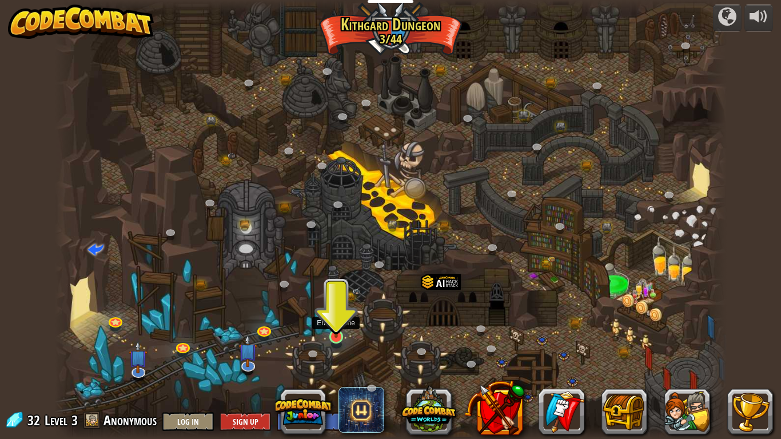
click at [337, 334] on img at bounding box center [336, 318] width 17 height 39
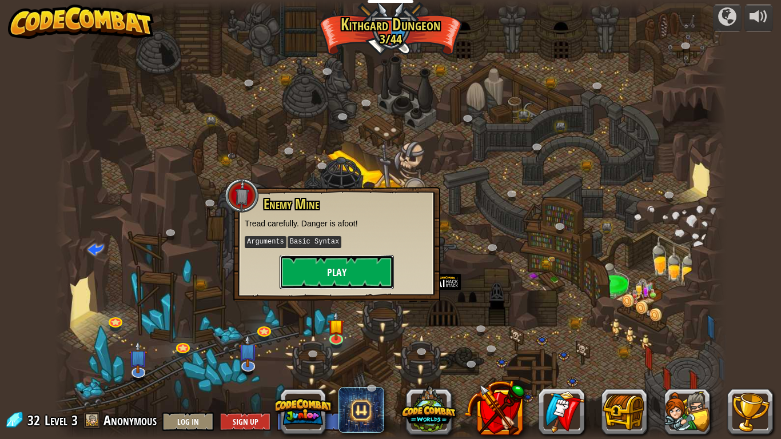
click at [354, 272] on button "Play" at bounding box center [337, 272] width 114 height 34
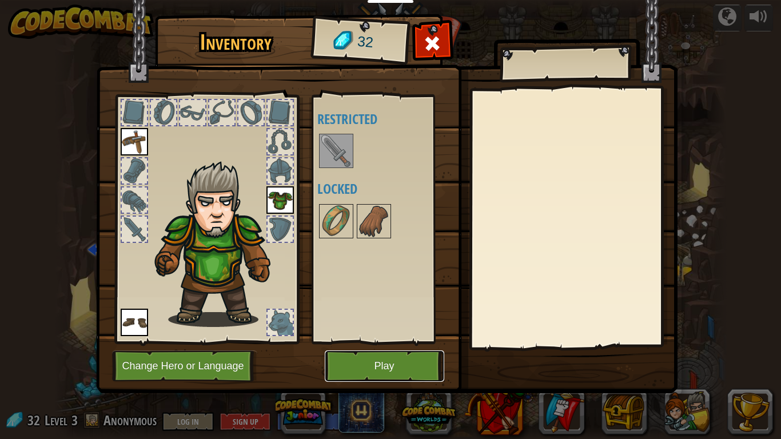
click at [404, 370] on button "Play" at bounding box center [384, 365] width 119 height 31
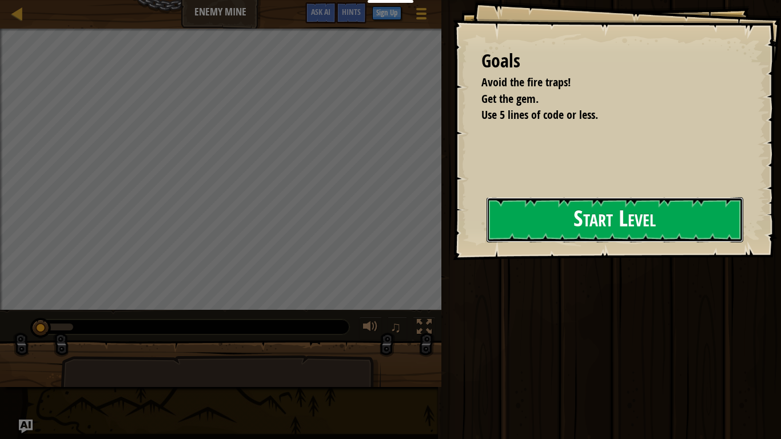
click at [538, 223] on button "Start Level" at bounding box center [614, 219] width 257 height 45
